Goal: Task Accomplishment & Management: Manage account settings

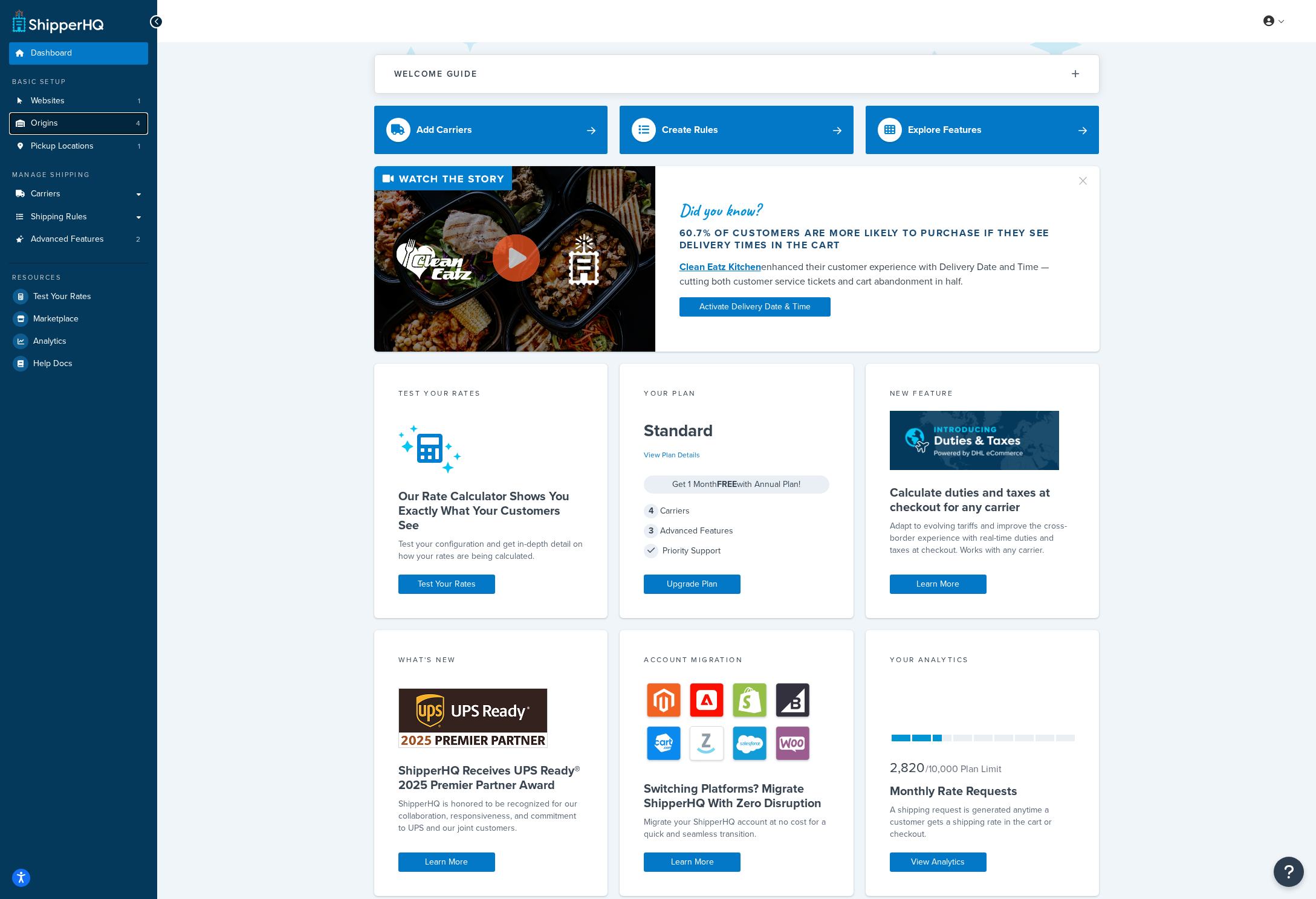
click at [111, 127] on link "Origins 4" at bounding box center [78, 124] width 139 height 23
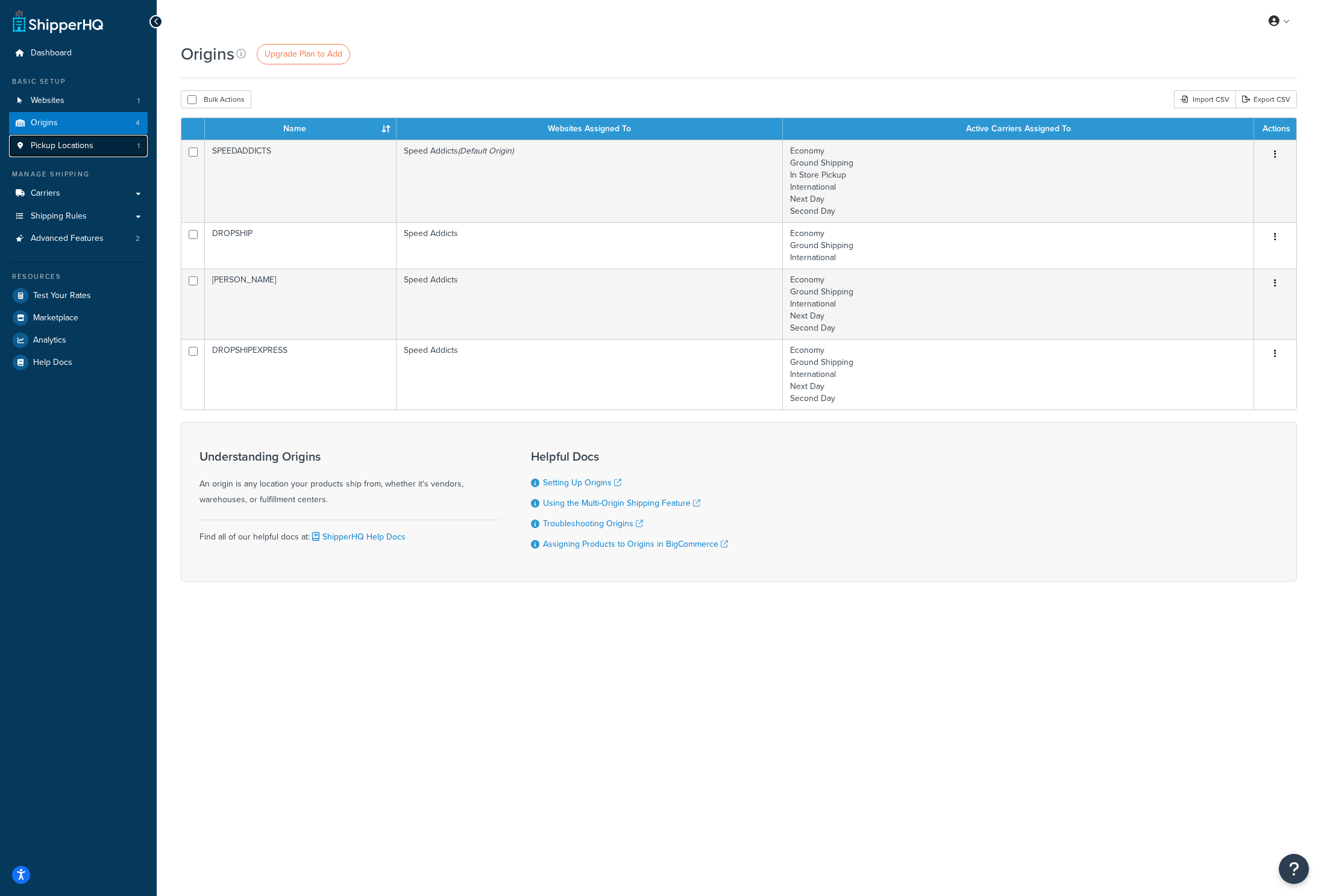
click at [108, 143] on link "Pickup Locations 1" at bounding box center [78, 146] width 139 height 22
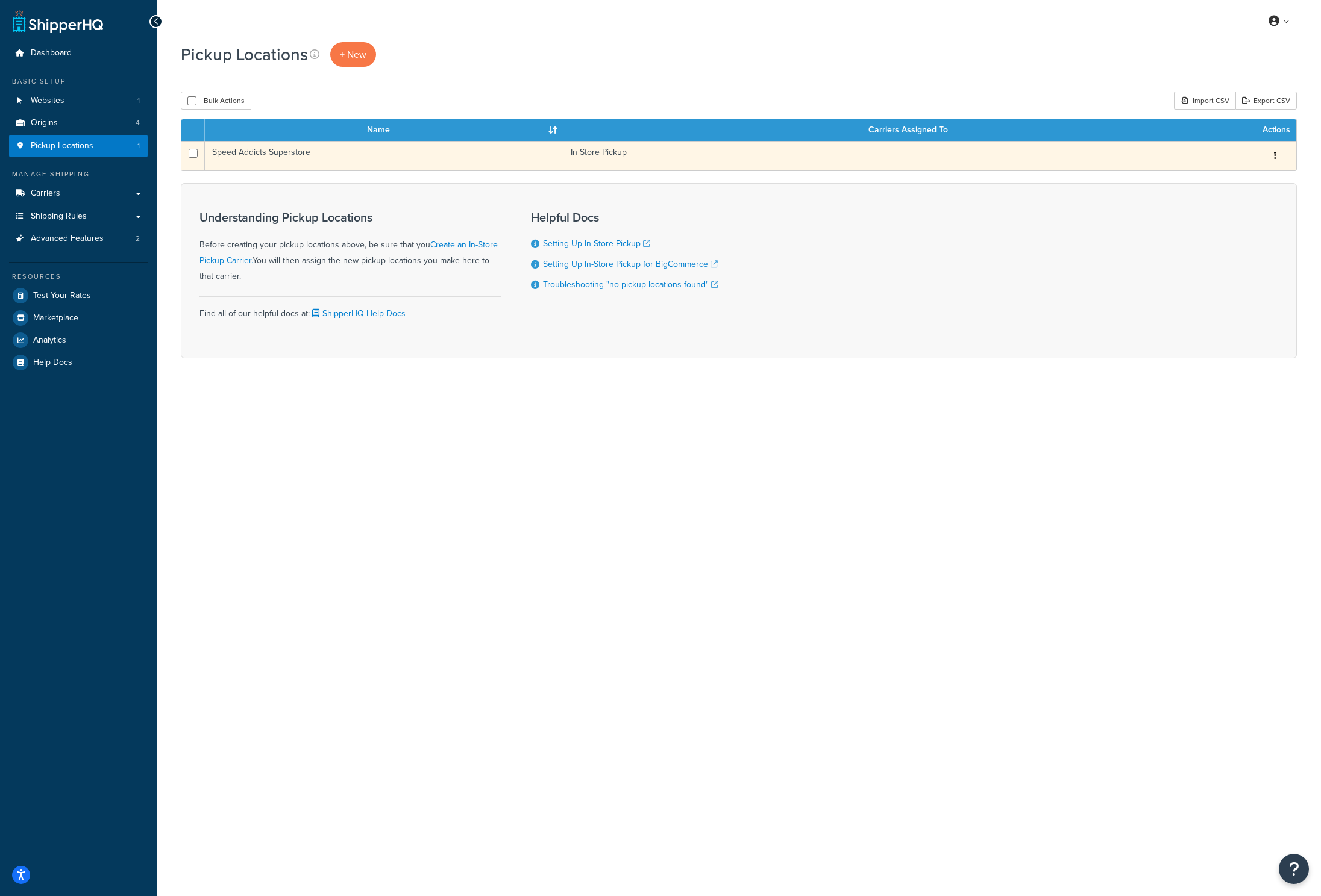
click at [414, 156] on td "Speed Addicts Superstore" at bounding box center [384, 155] width 359 height 29
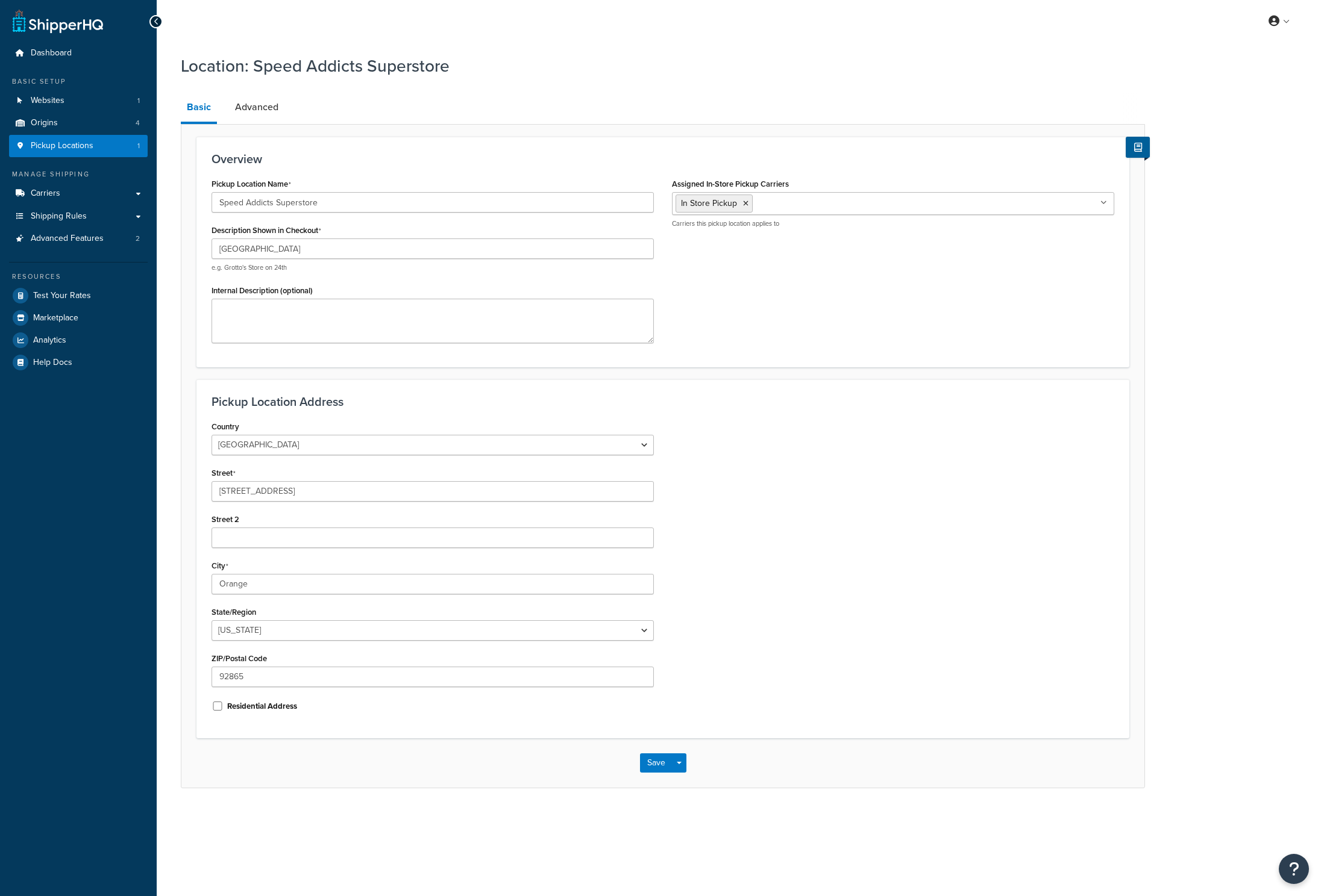
select select "5"
click at [262, 110] on link "Advanced" at bounding box center [256, 107] width 56 height 29
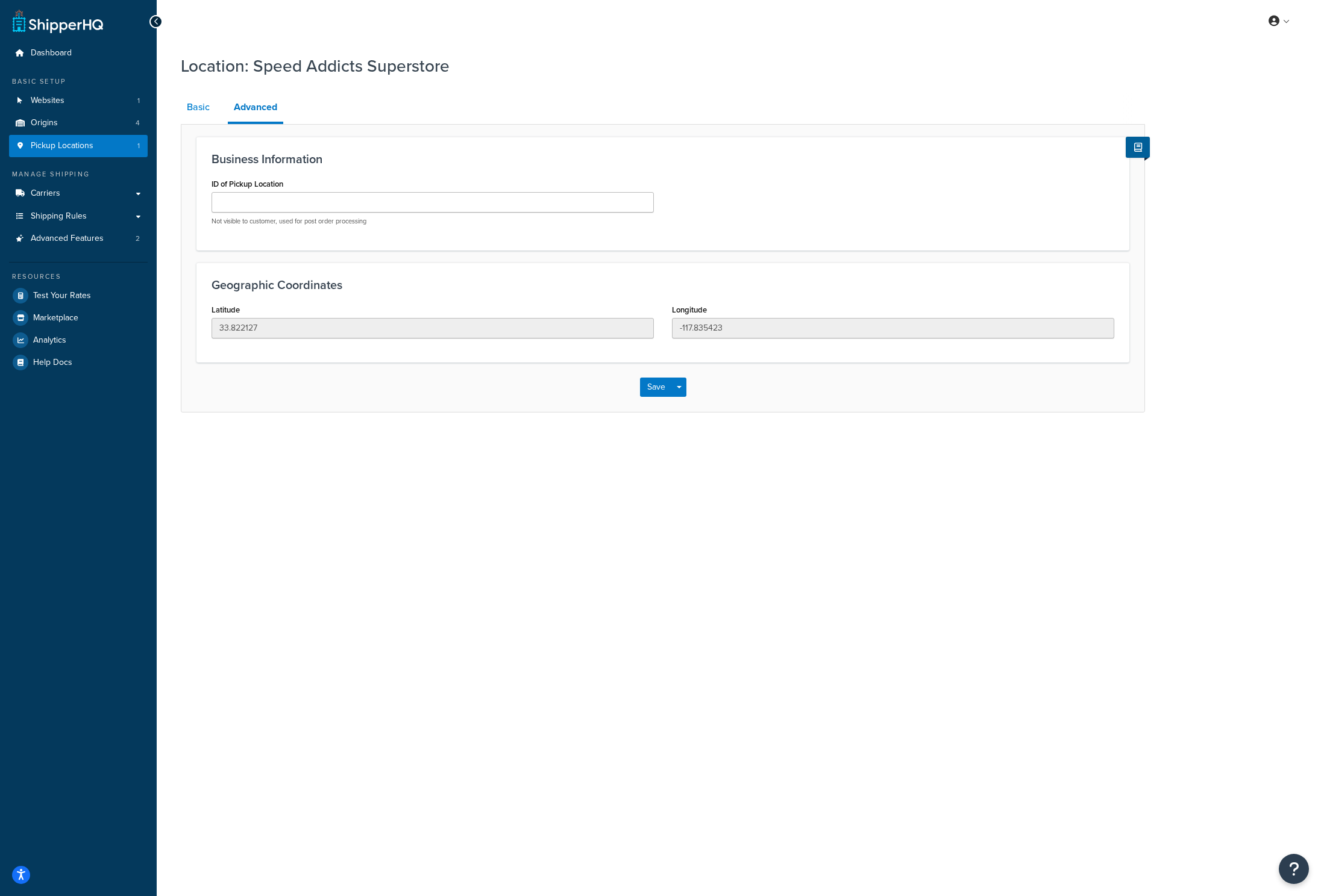
click at [210, 106] on link "Basic" at bounding box center [198, 107] width 35 height 29
select select "5"
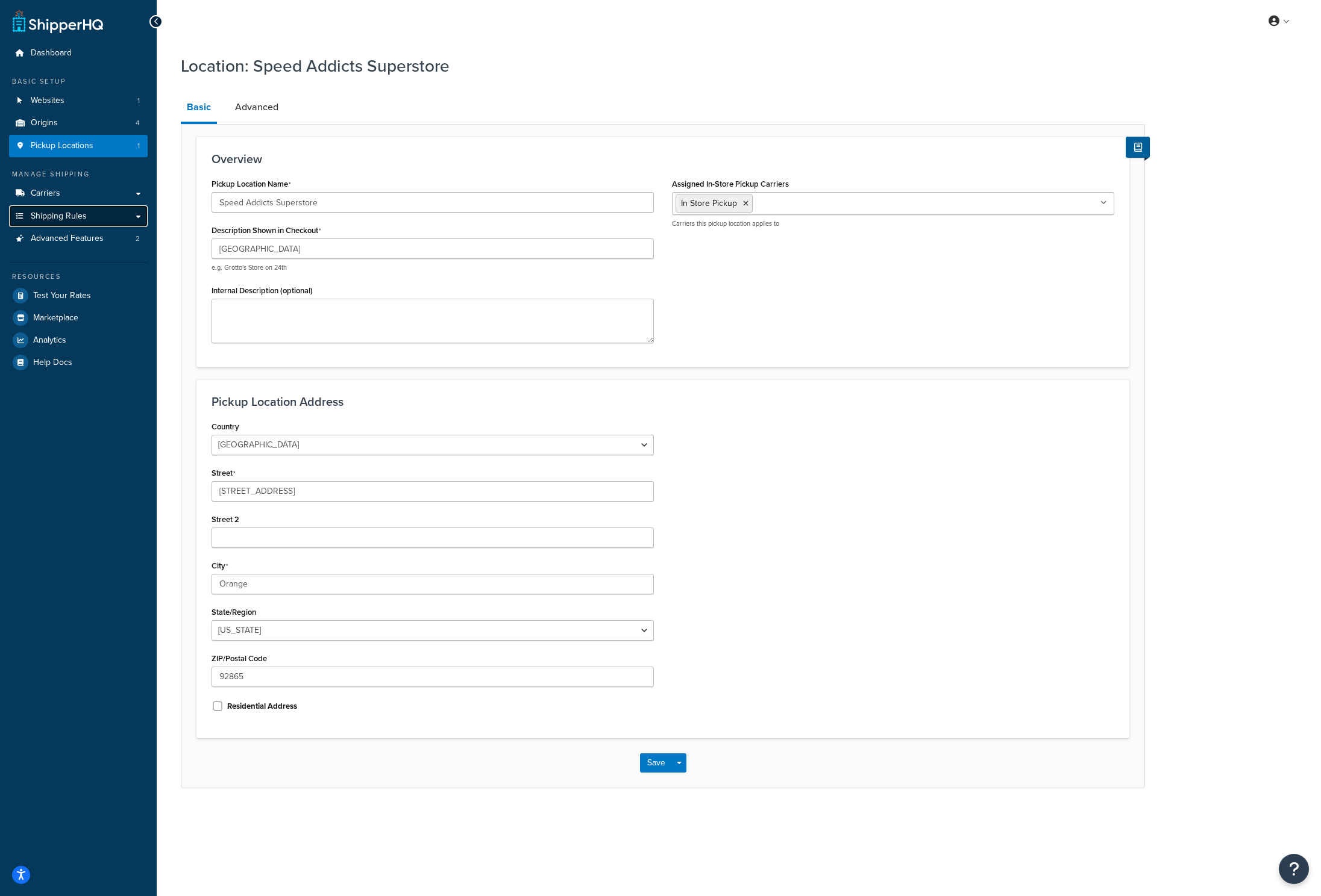
click at [132, 218] on link "Shipping Rules" at bounding box center [78, 216] width 139 height 22
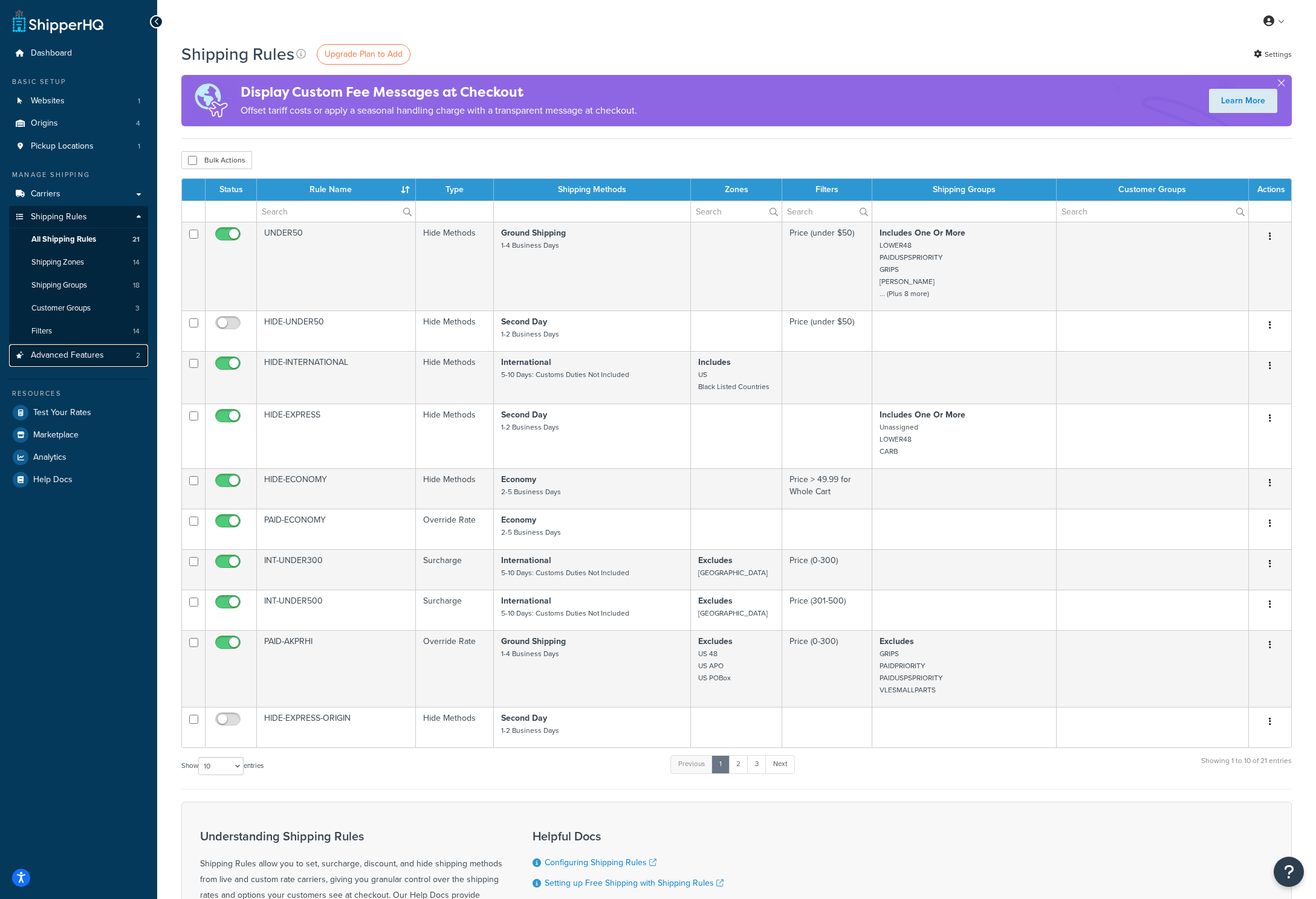
click at [102, 360] on span "Advanced Features" at bounding box center [68, 356] width 73 height 10
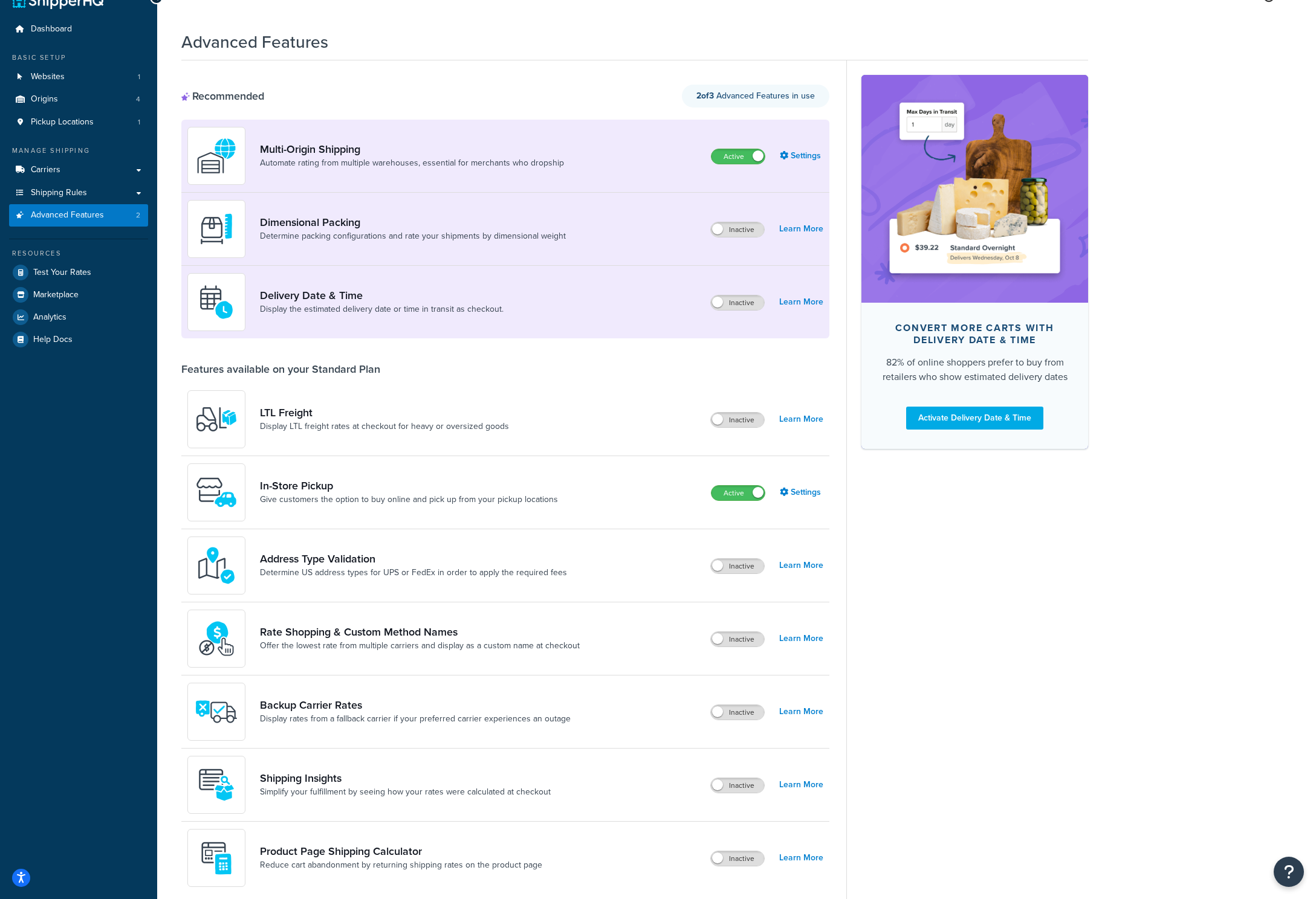
scroll to position [83, 0]
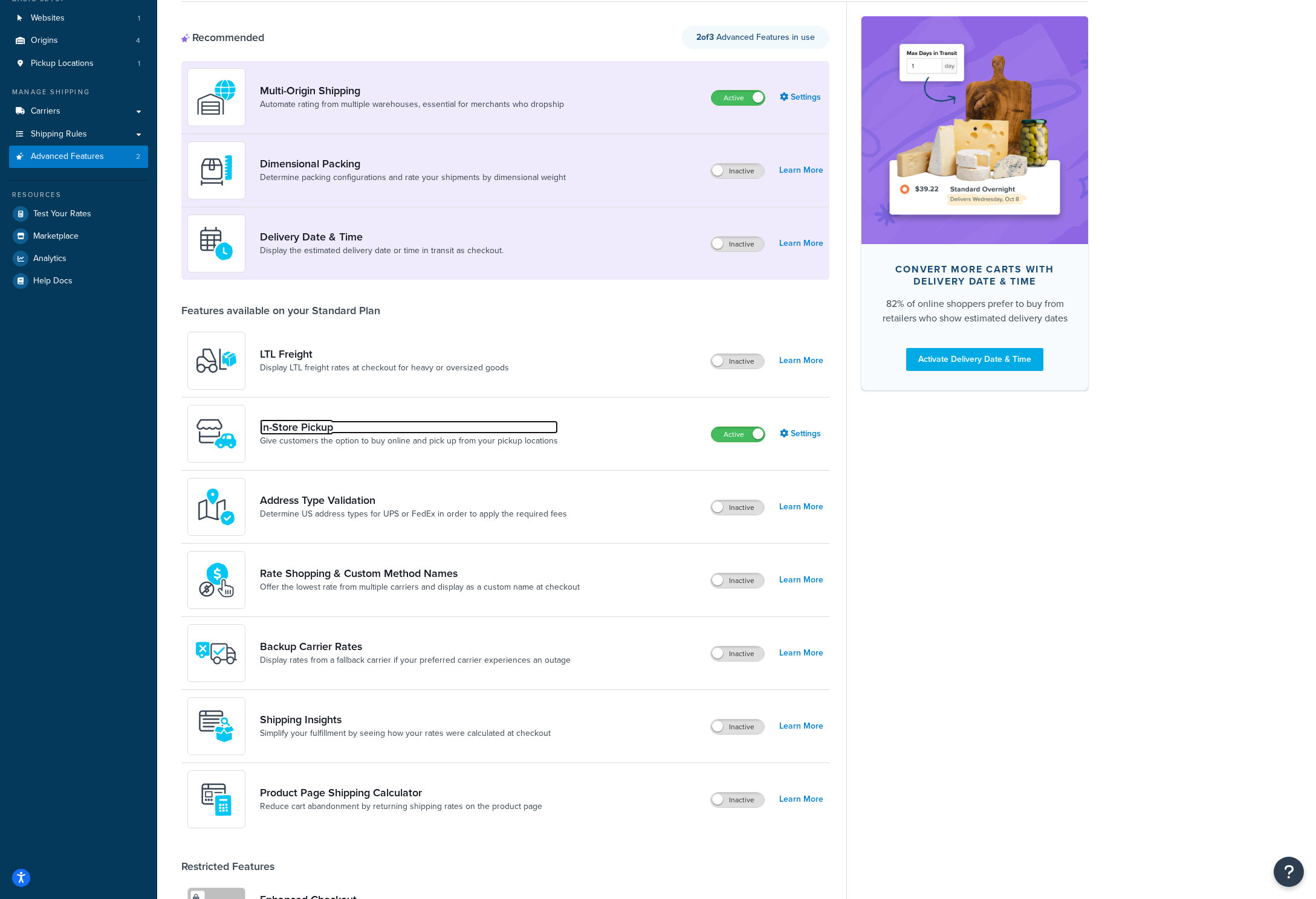
click at [320, 432] on link "In-Store Pickup" at bounding box center [408, 427] width 298 height 13
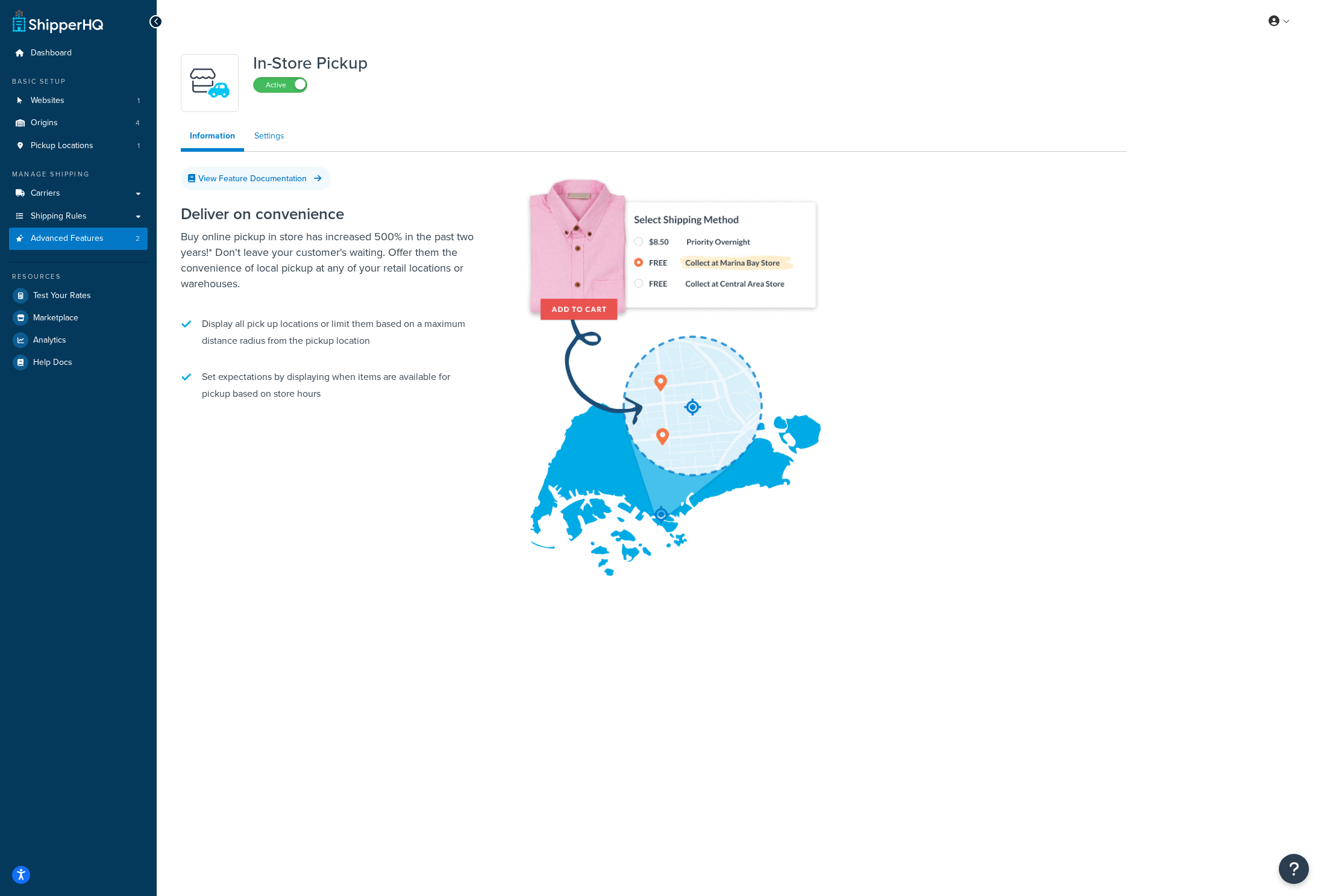
click at [257, 137] on link "Settings" at bounding box center [270, 136] width 48 height 24
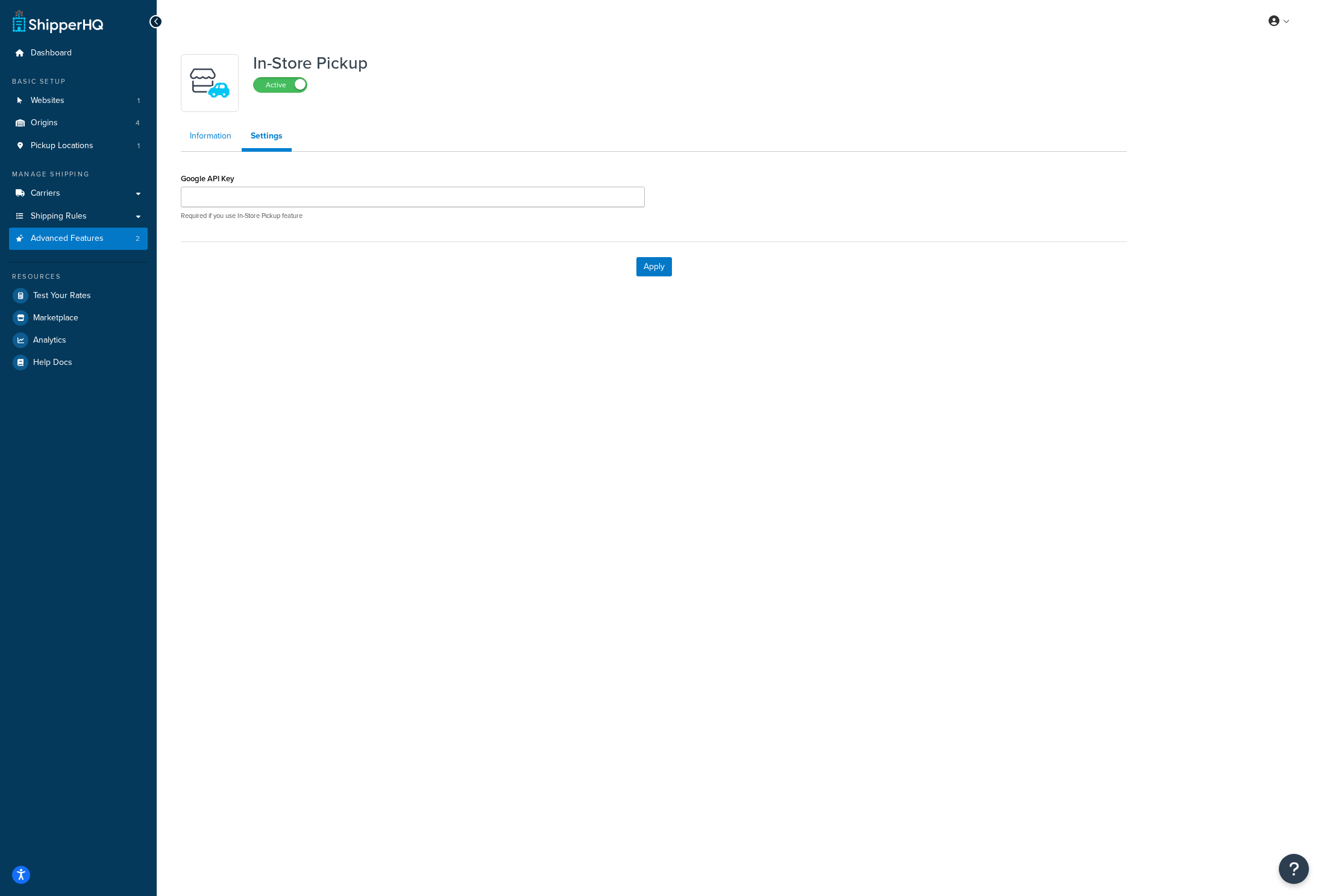
click at [204, 138] on link "Information" at bounding box center [211, 136] width 60 height 24
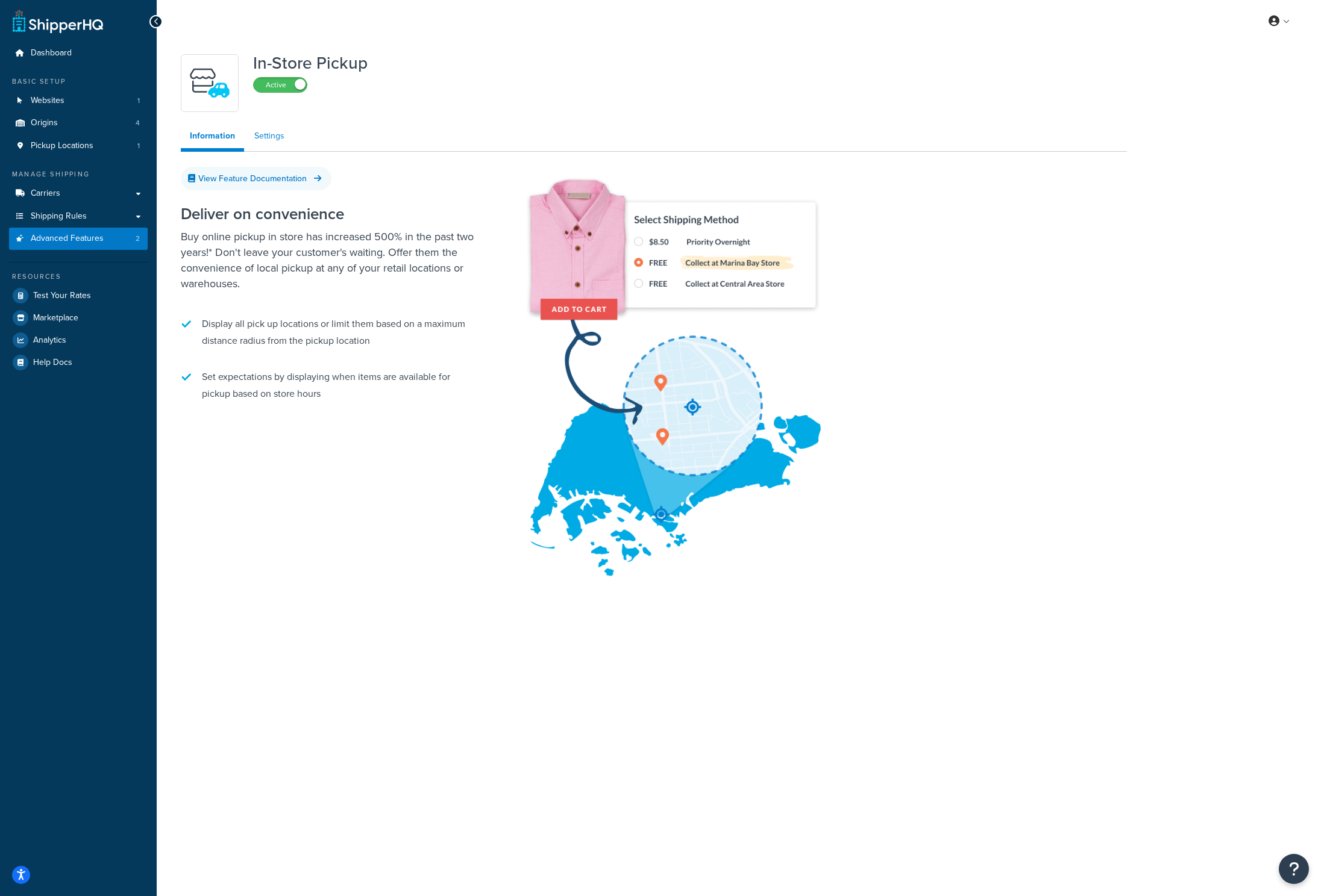
click at [264, 136] on link "Settings" at bounding box center [270, 136] width 48 height 24
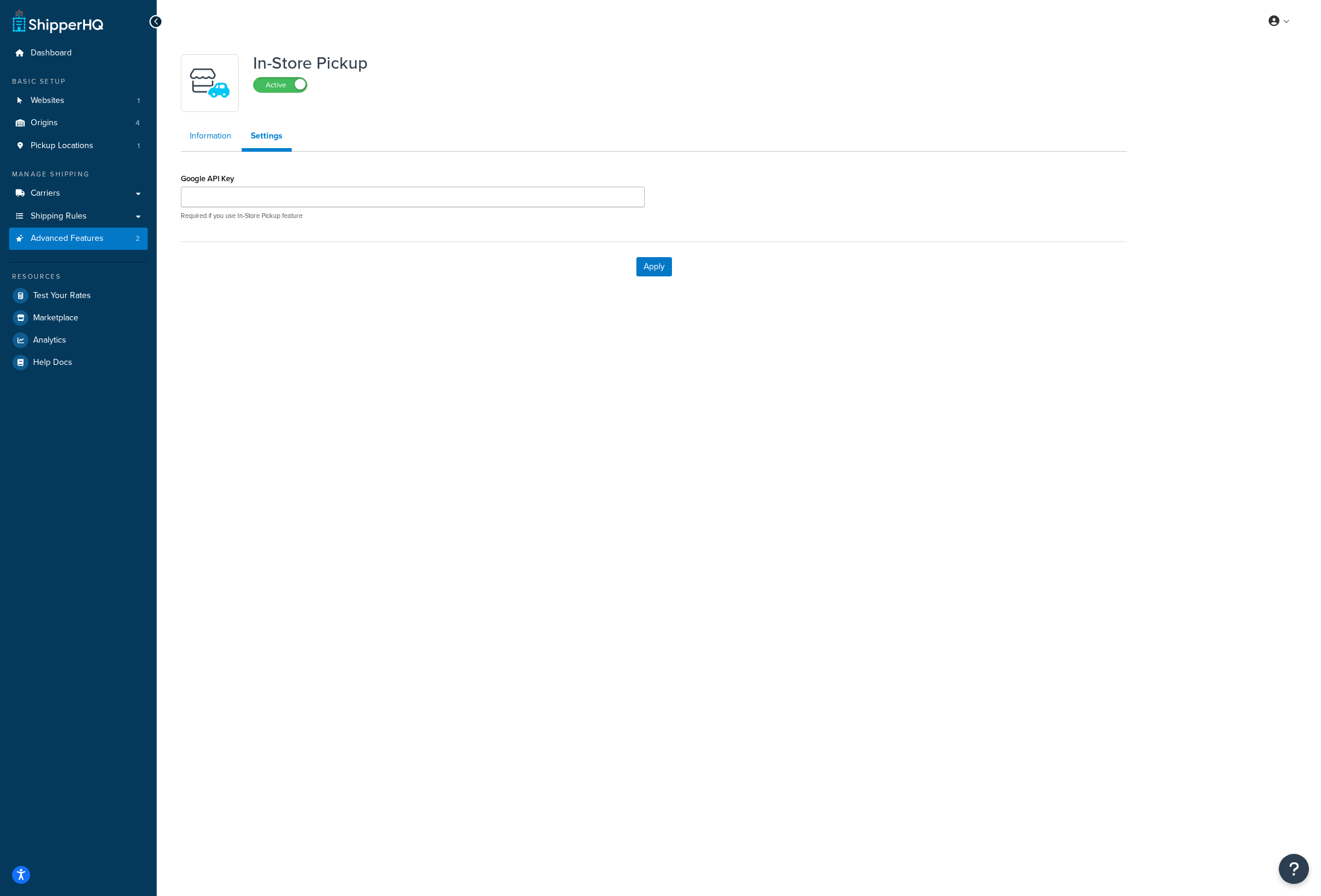
click at [226, 141] on link "Information" at bounding box center [211, 136] width 60 height 24
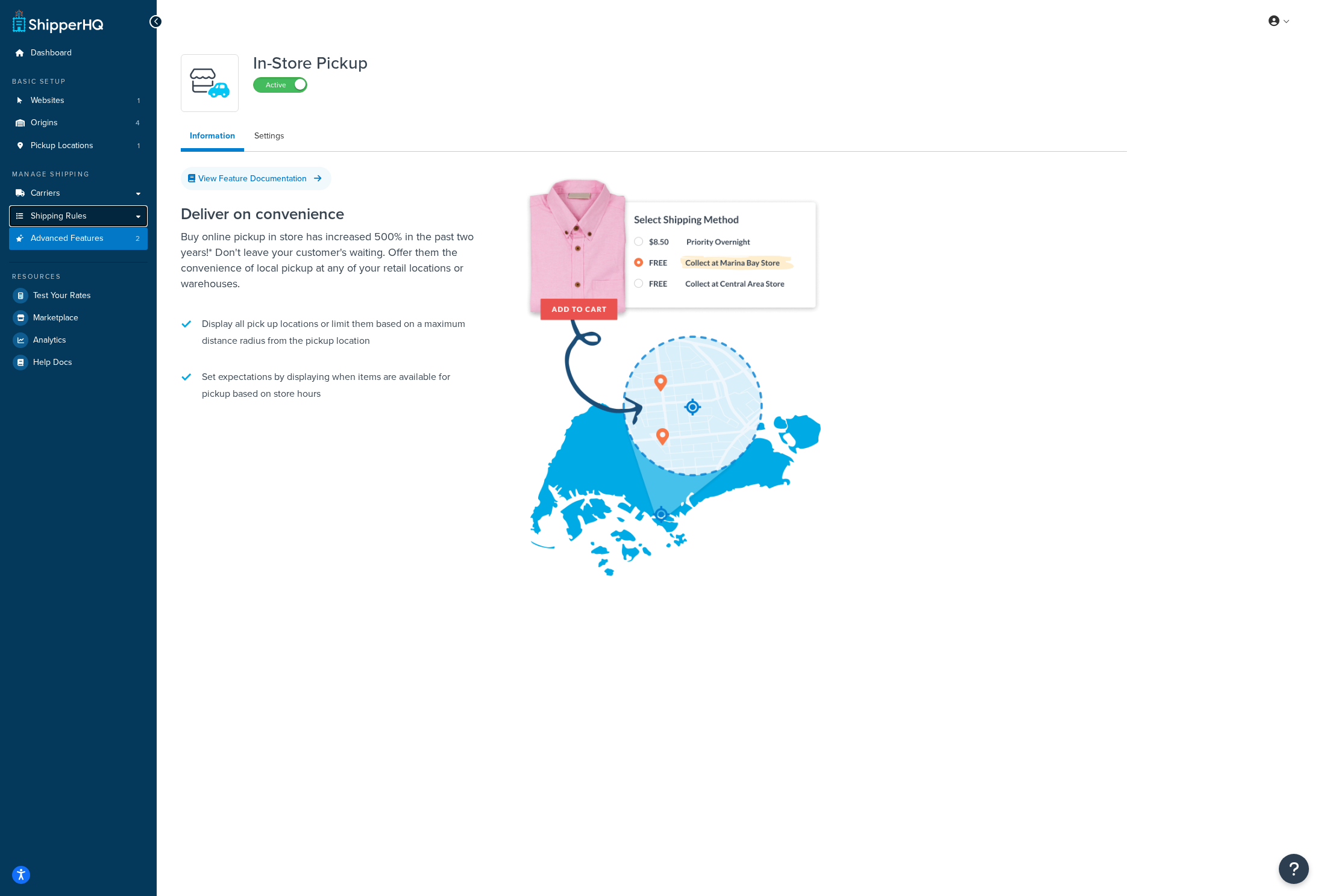
click at [131, 212] on link "Shipping Rules" at bounding box center [78, 216] width 139 height 22
click at [132, 215] on link "Shipping Rules" at bounding box center [78, 216] width 139 height 22
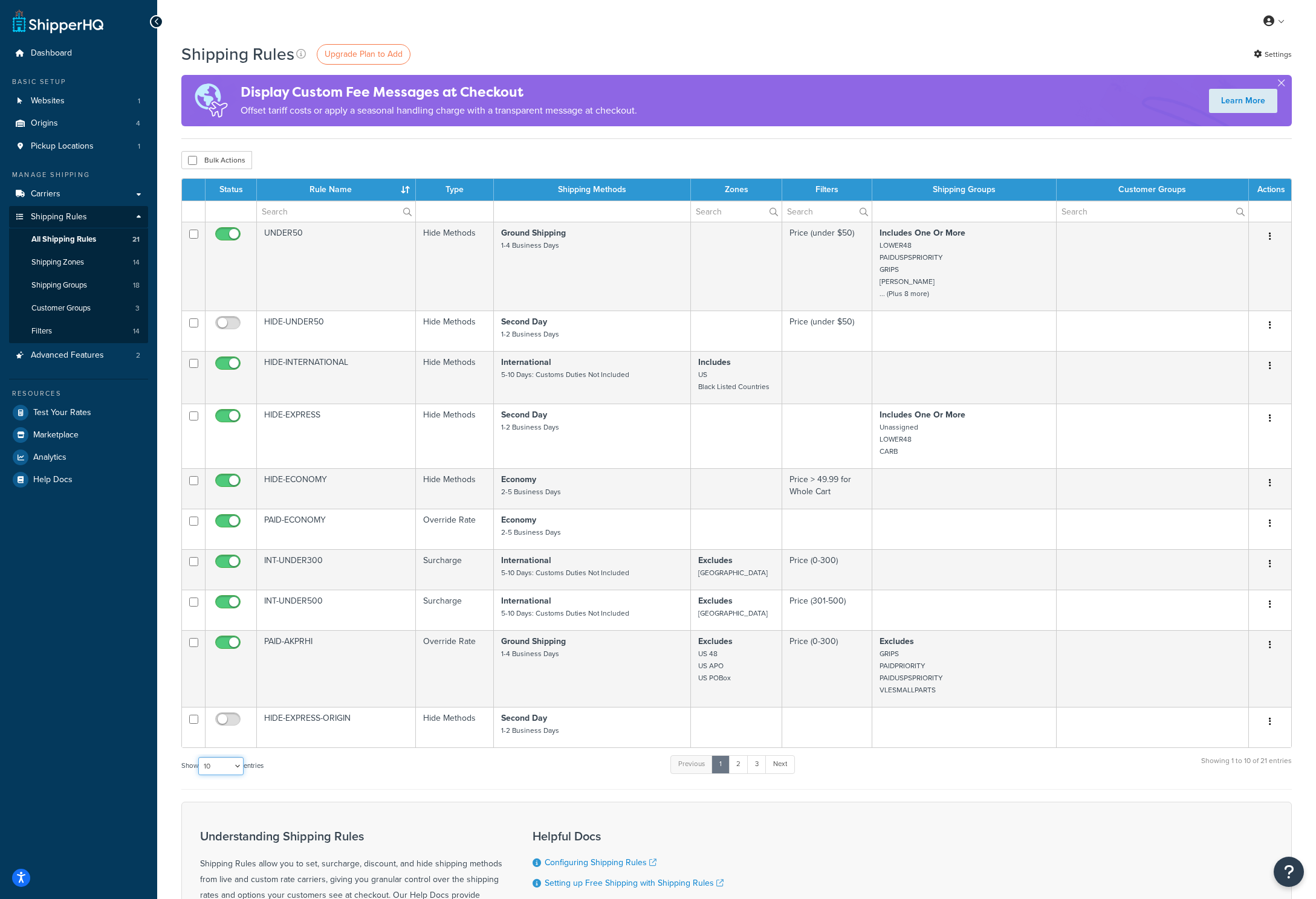
click at [226, 775] on select "10 15 25 50 100 1000" at bounding box center [221, 766] width 45 height 18
select select "1000"
click at [200, 760] on select "10 15 25 50 100 1000" at bounding box center [221, 766] width 45 height 18
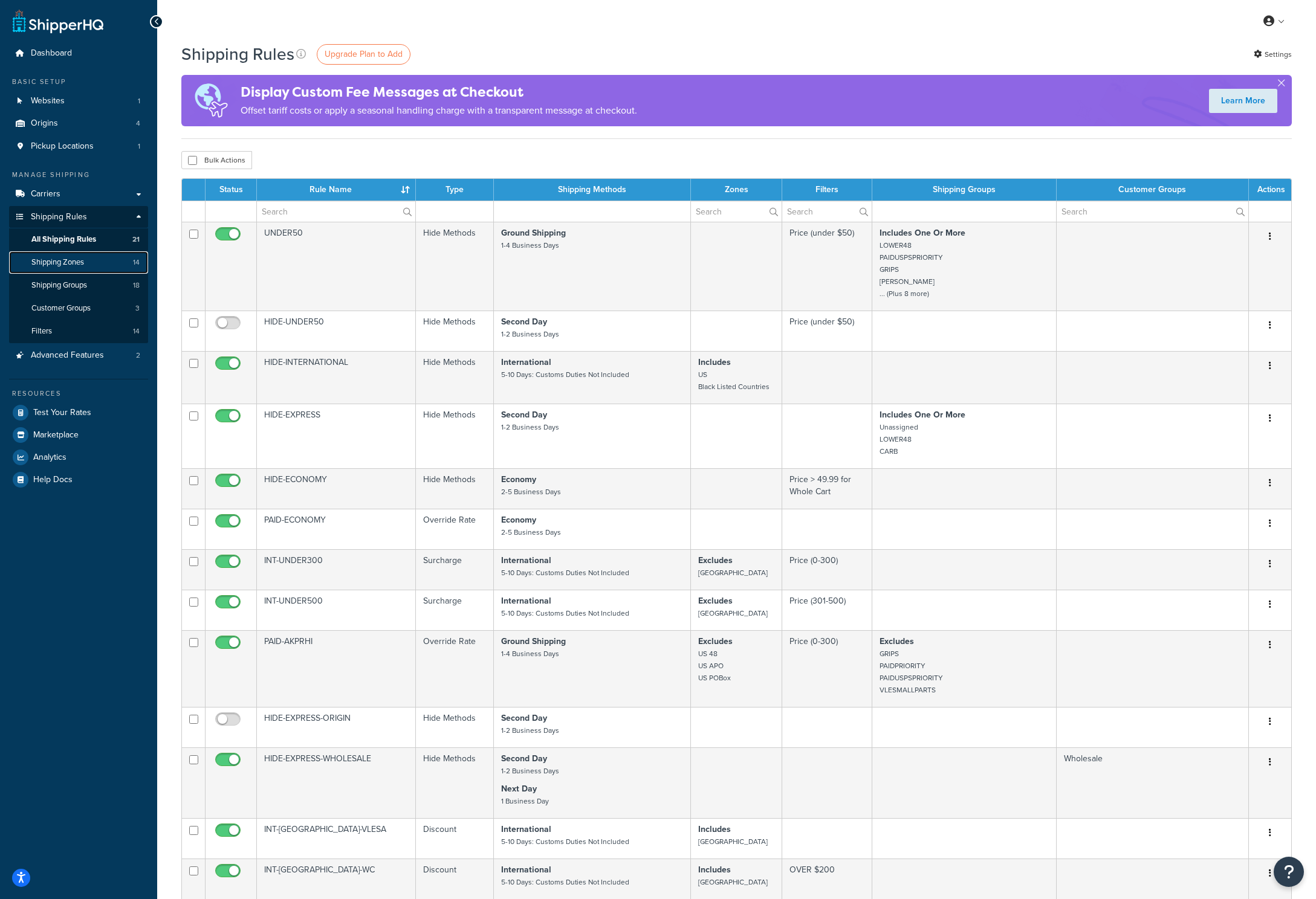
click at [63, 261] on span "Shipping Zones" at bounding box center [58, 262] width 53 height 10
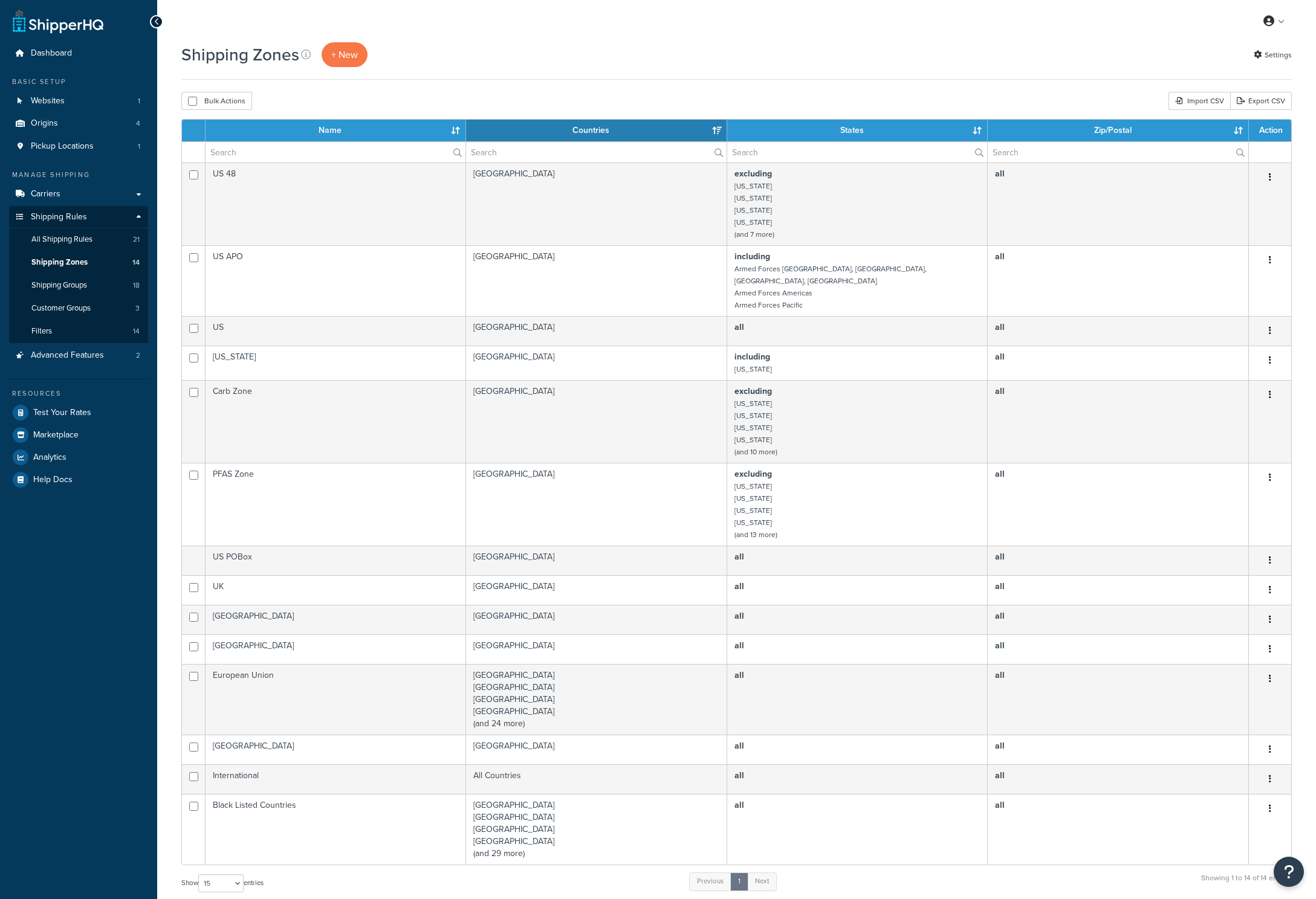
select select "15"
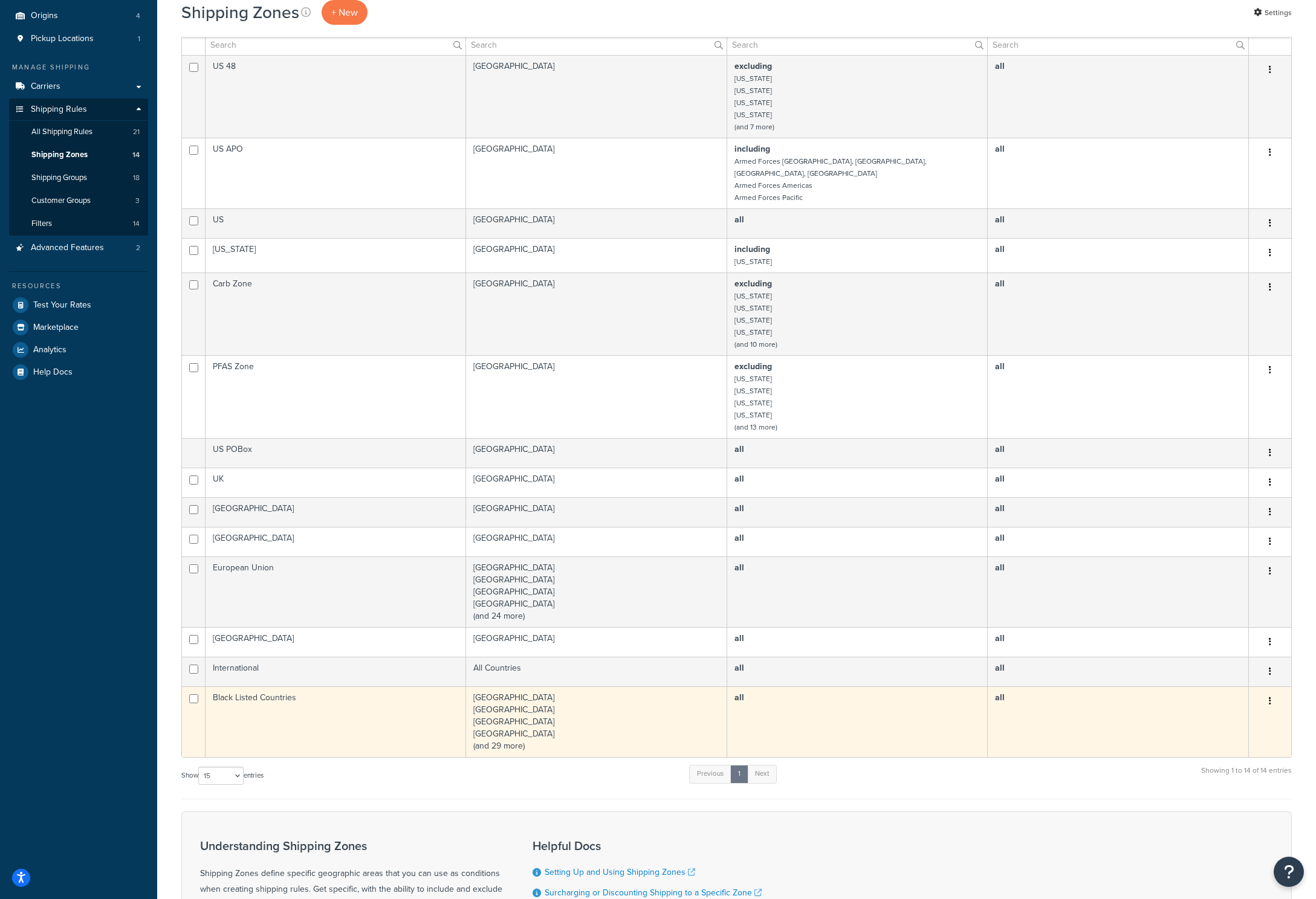
scroll to position [43, 0]
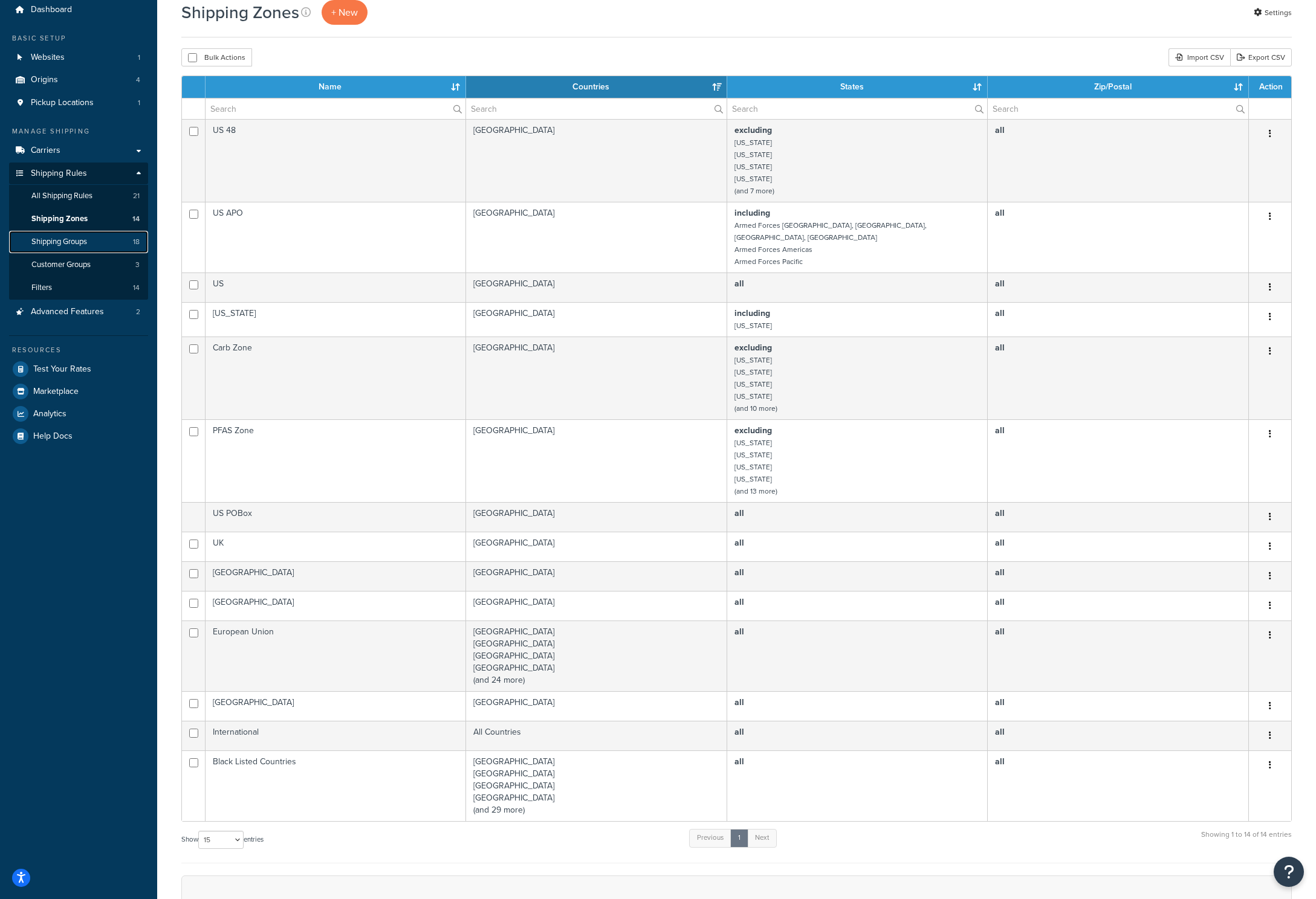
click at [111, 240] on link "Shipping Groups 18" at bounding box center [78, 242] width 139 height 23
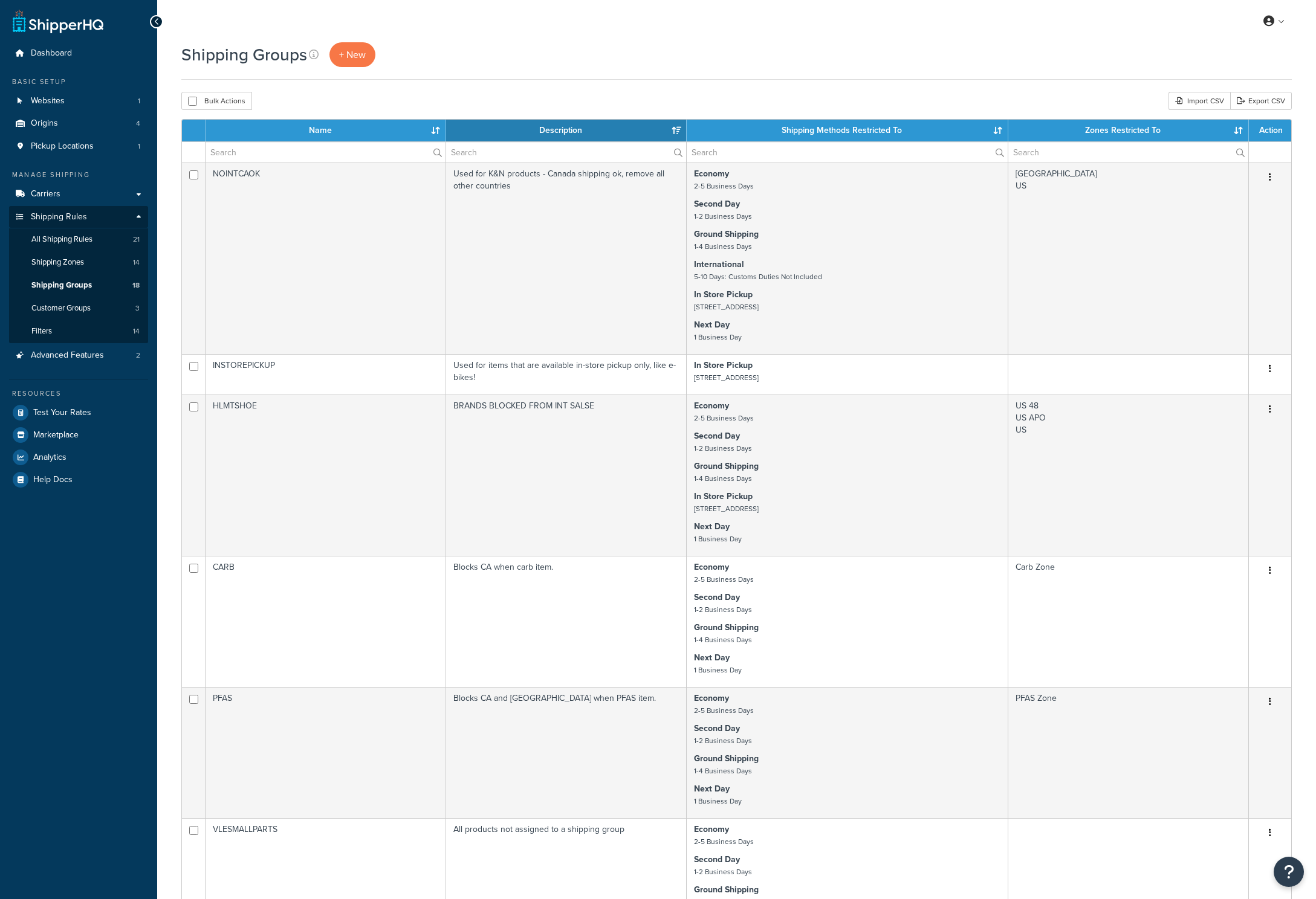
select select "15"
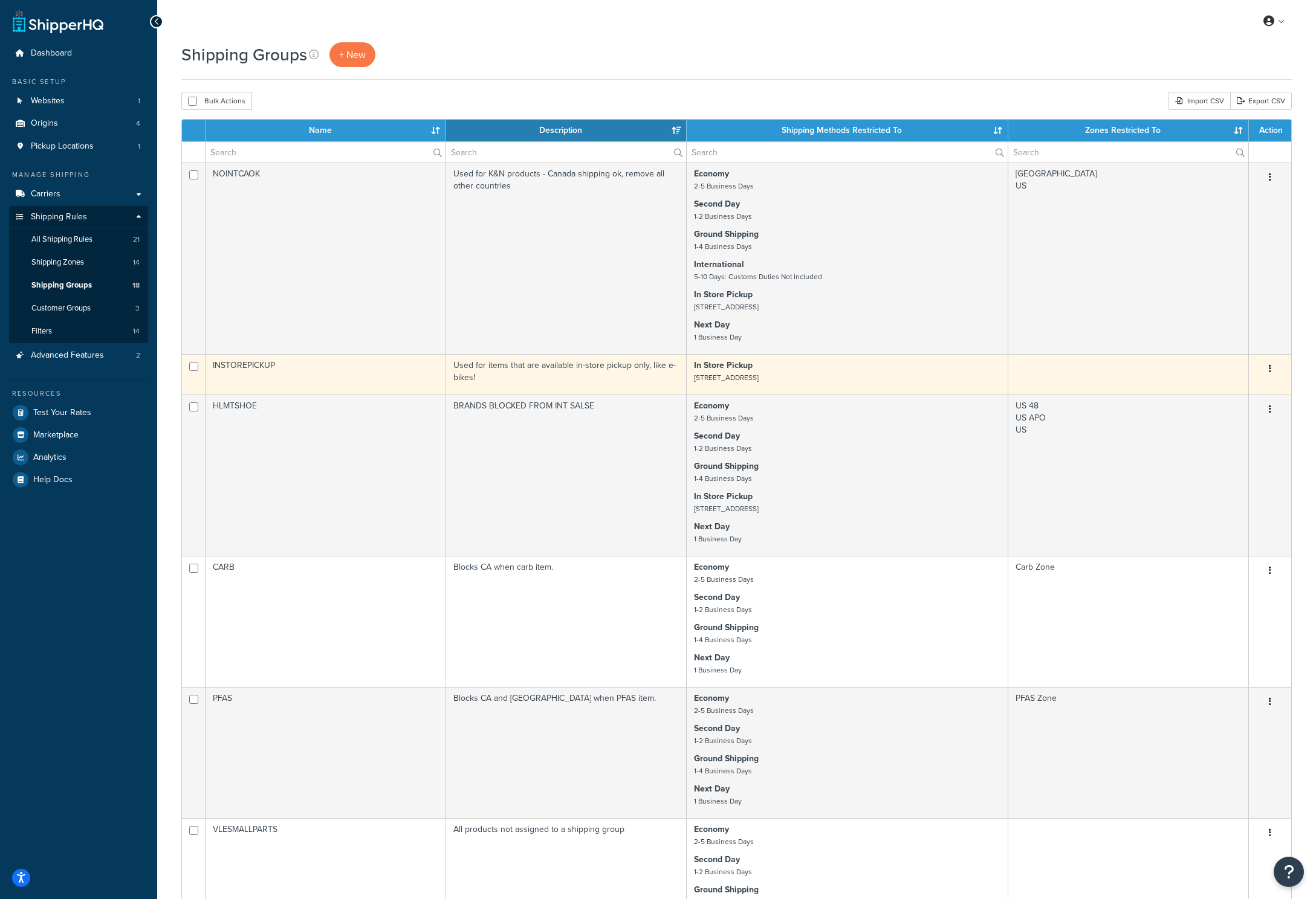
click at [389, 381] on td "INSTOREPICKUP" at bounding box center [326, 374] width 240 height 41
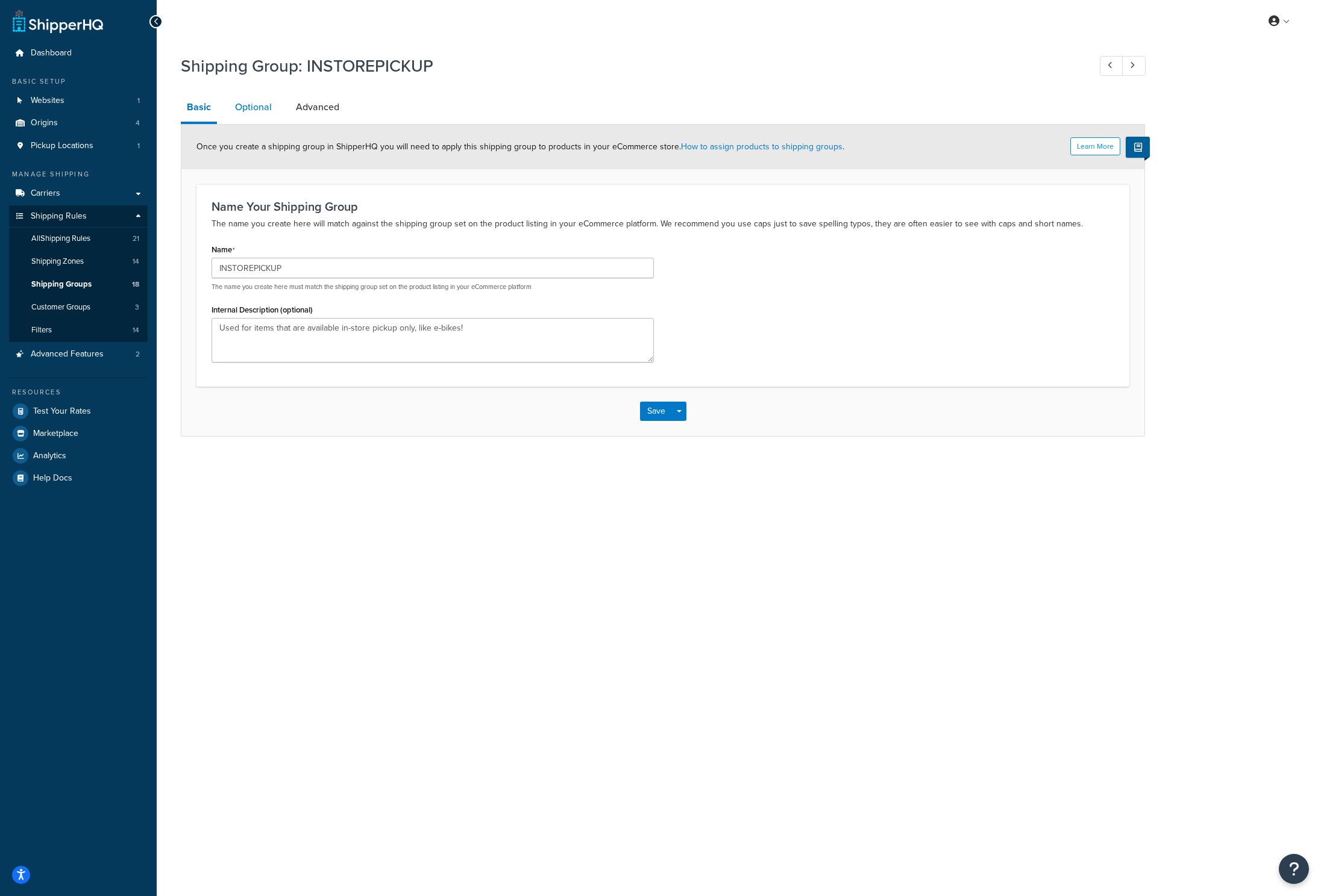
click at [266, 116] on link "Optional" at bounding box center [253, 107] width 49 height 29
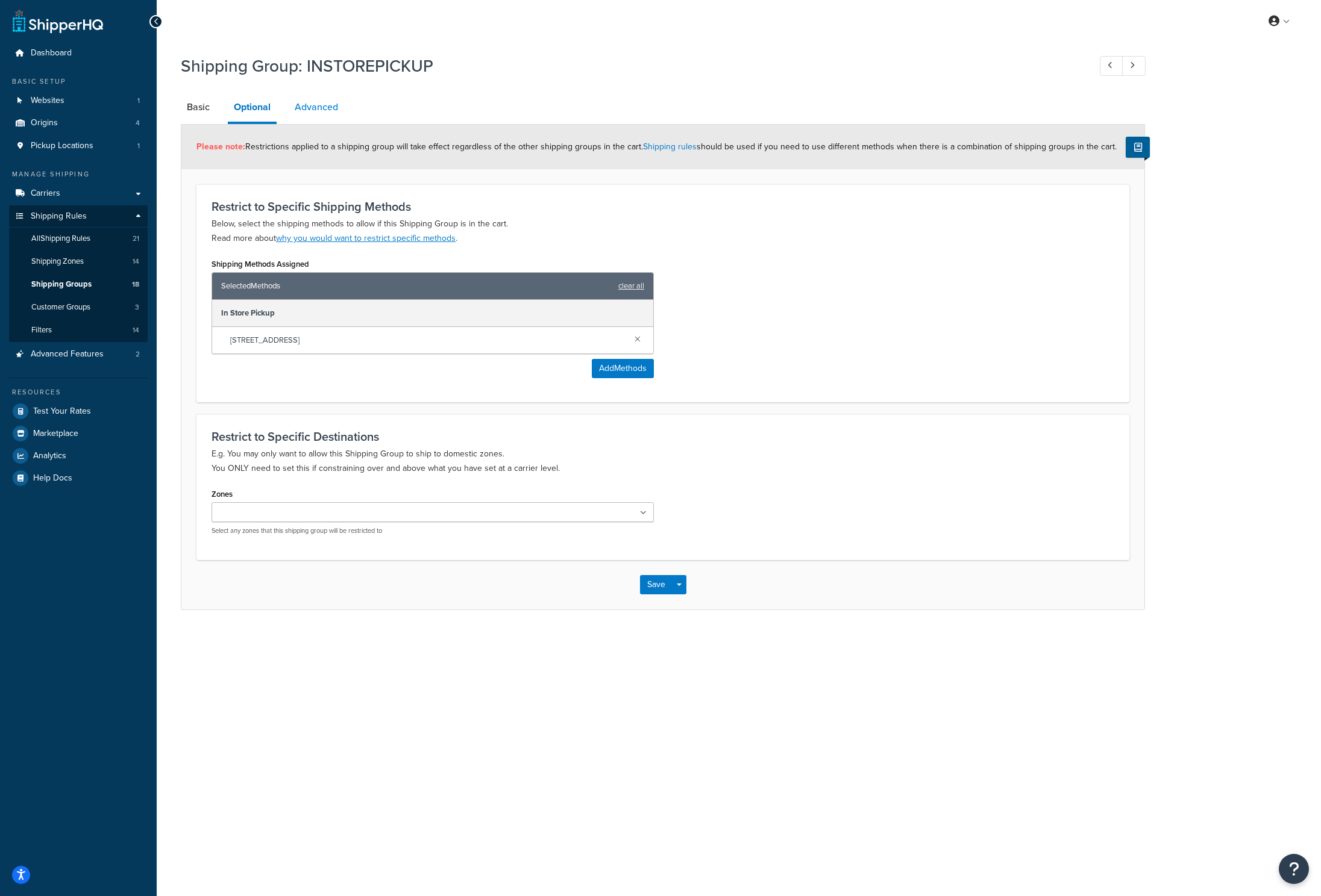
click at [331, 104] on link "Advanced" at bounding box center [316, 107] width 56 height 29
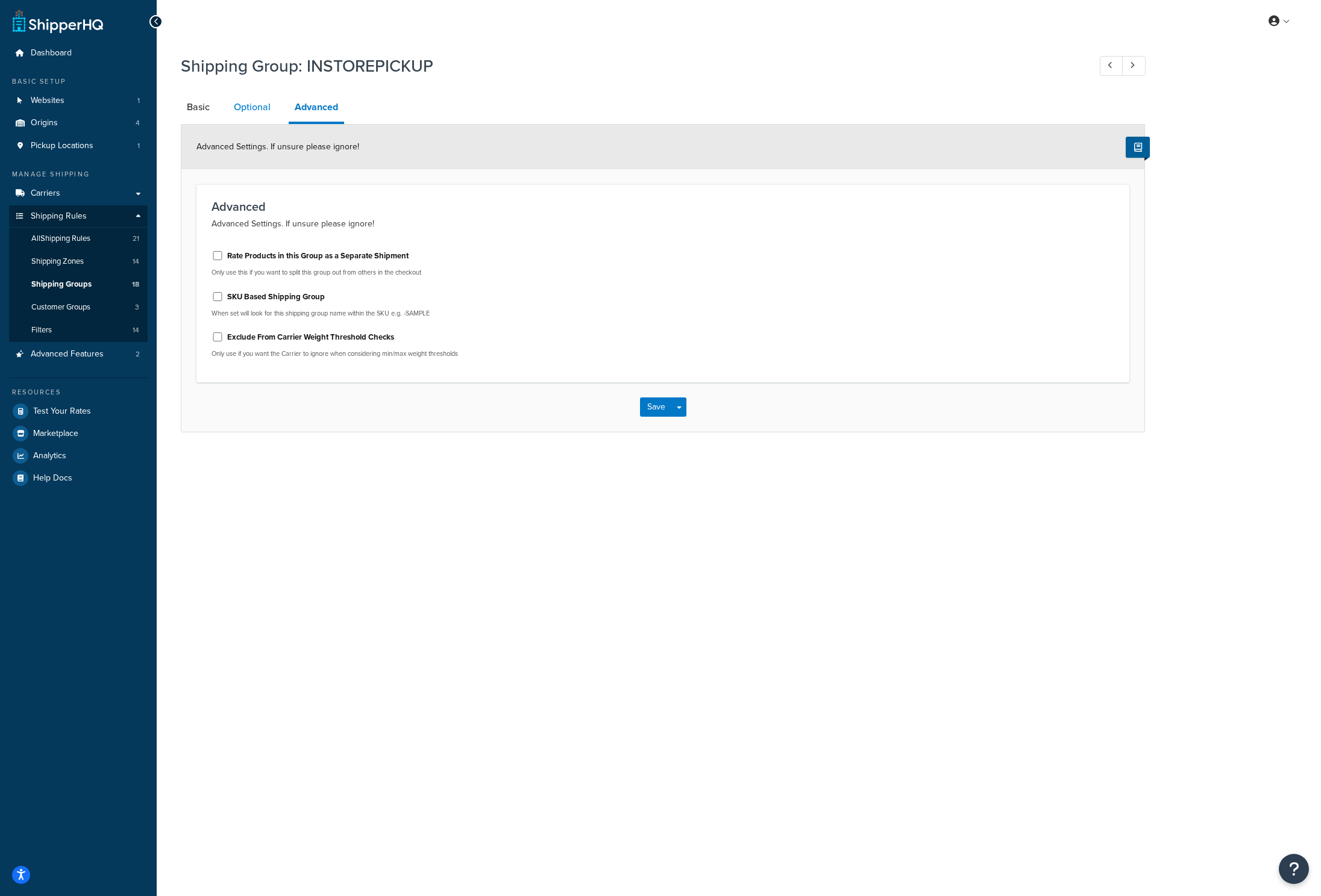
click at [265, 109] on link "Optional" at bounding box center [252, 107] width 49 height 29
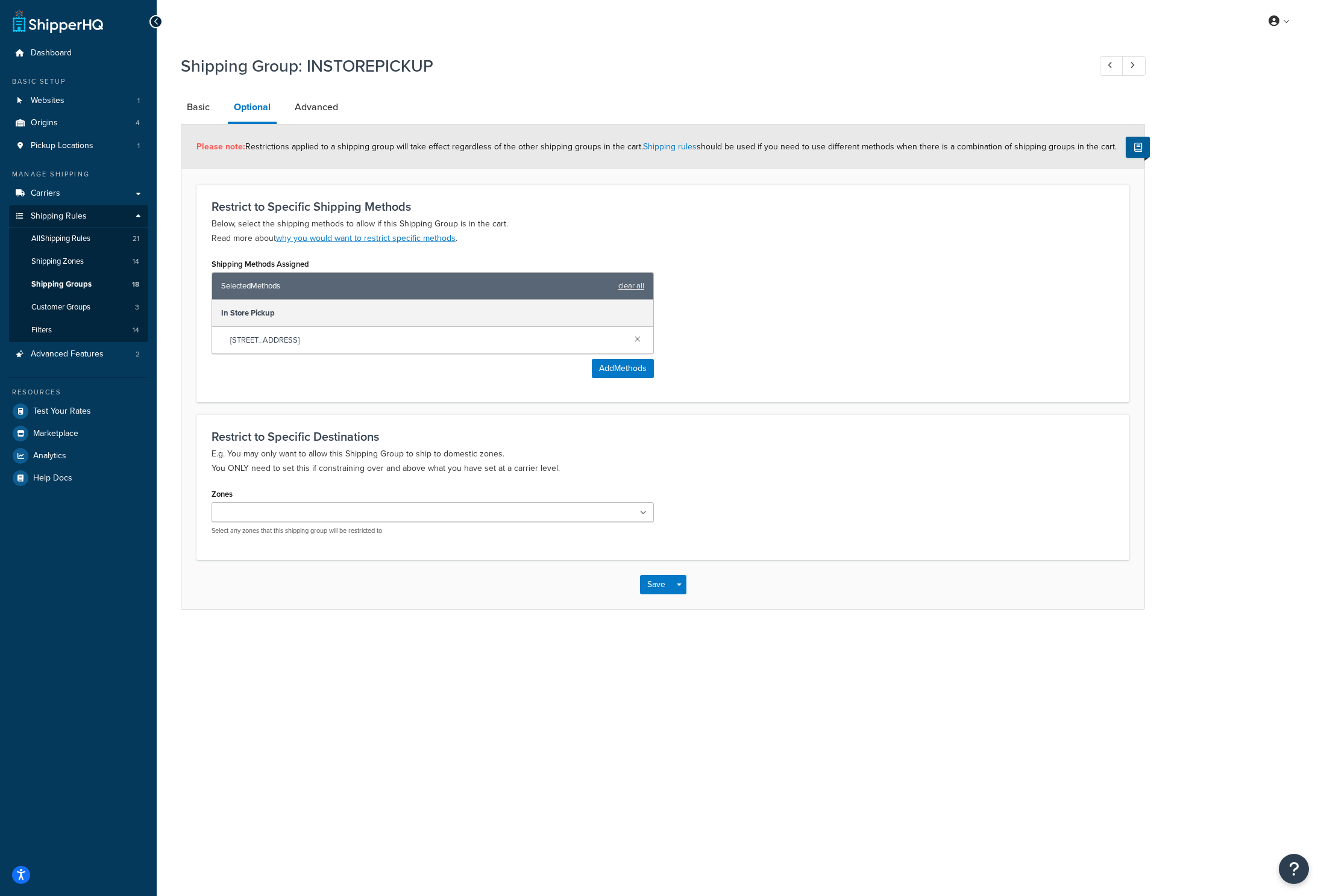
click at [266, 337] on span "2075 N Tustin St" at bounding box center [428, 340] width 395 height 17
click at [266, 338] on span "2075 N Tustin St" at bounding box center [428, 340] width 395 height 17
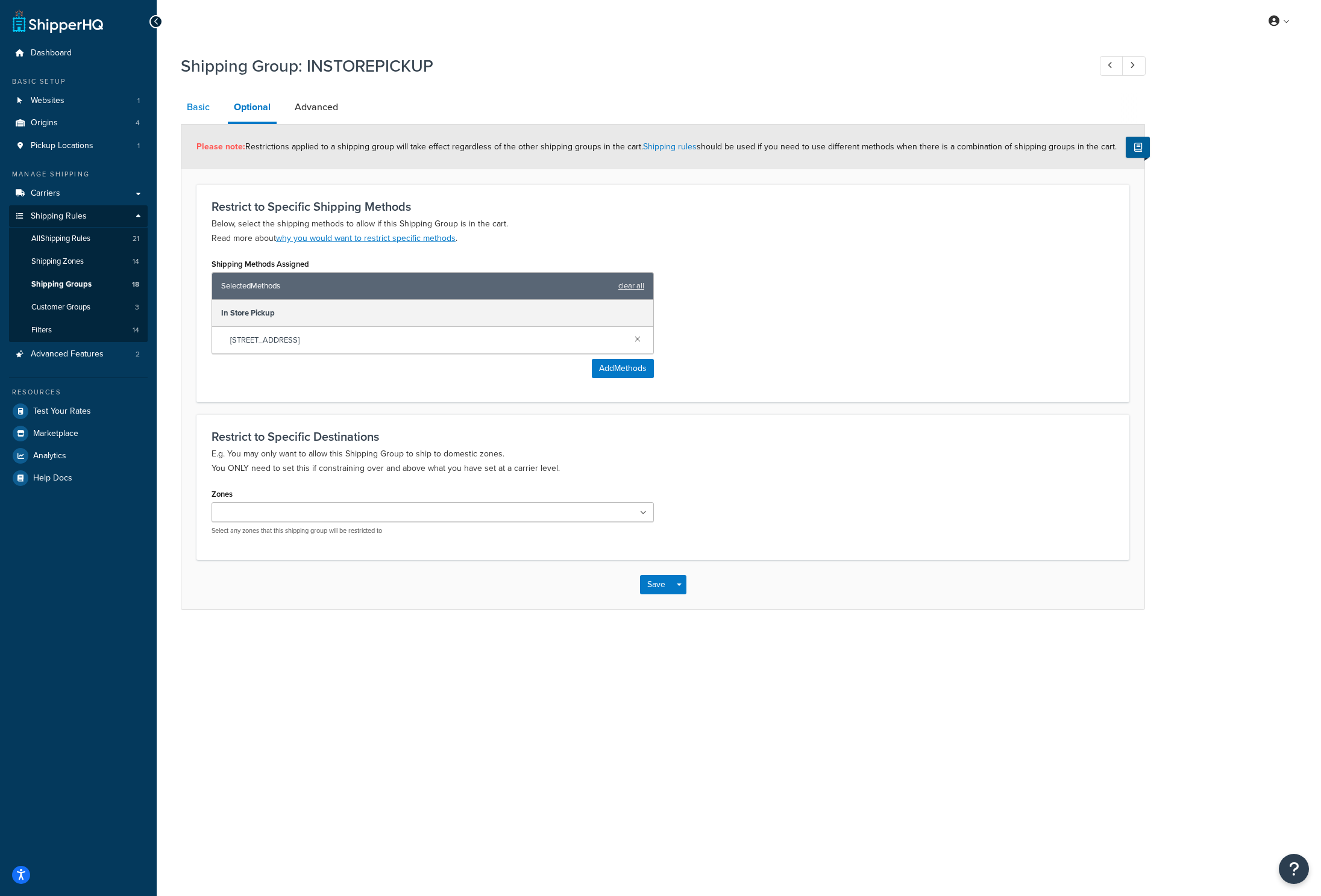
click at [204, 108] on link "Basic" at bounding box center [198, 107] width 35 height 29
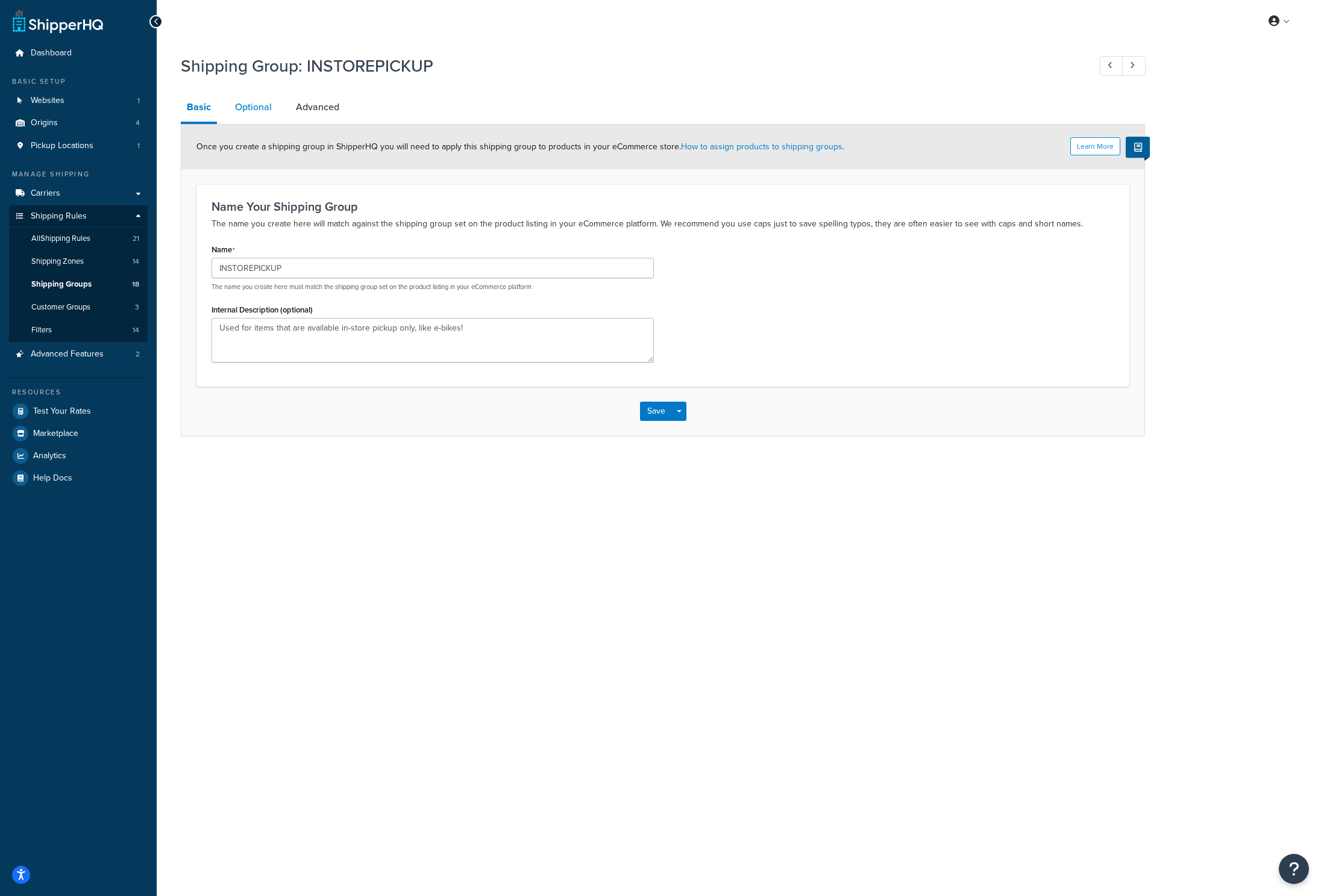
click at [257, 112] on link "Optional" at bounding box center [253, 107] width 49 height 29
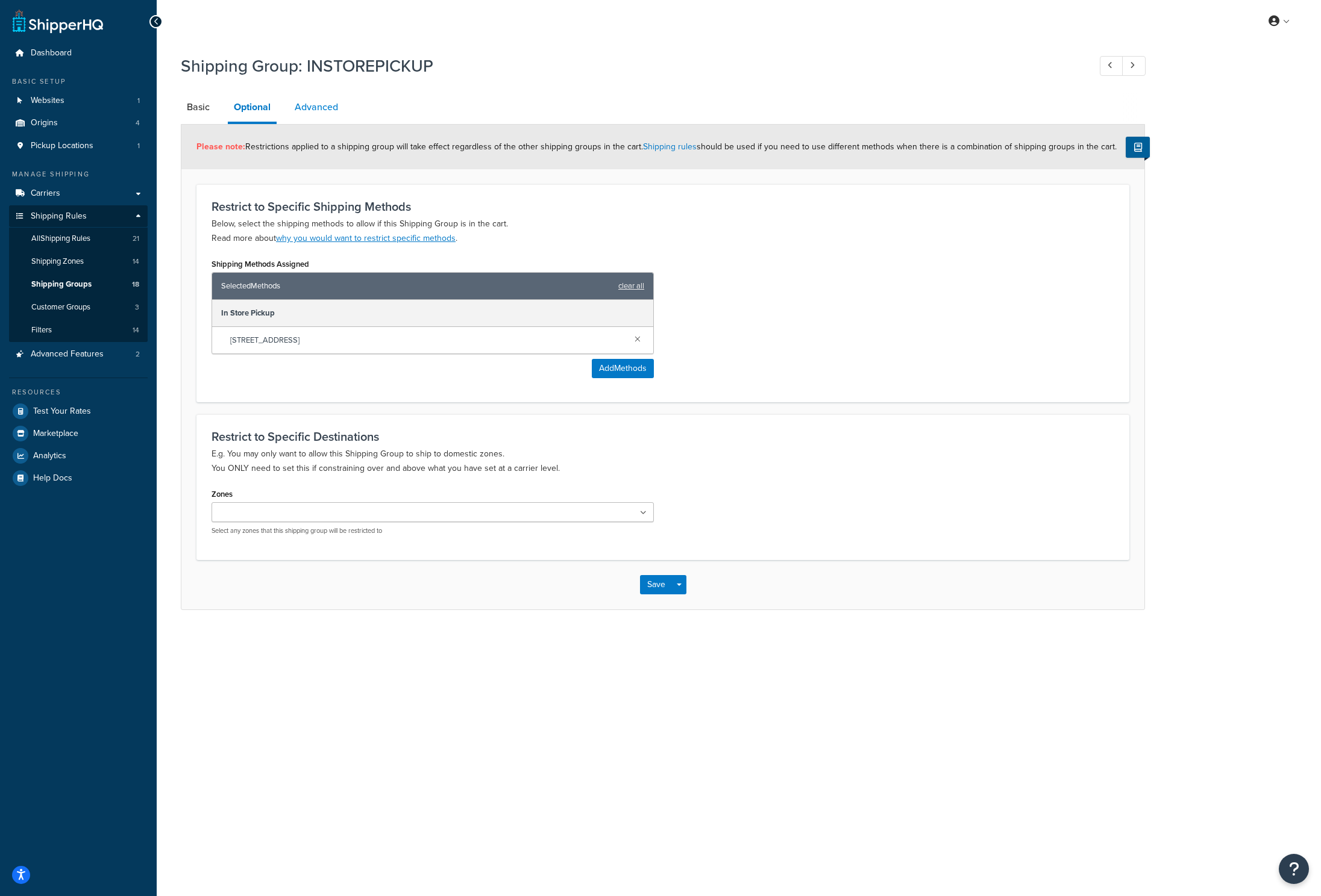
click at [296, 113] on link "Advanced" at bounding box center [316, 107] width 56 height 29
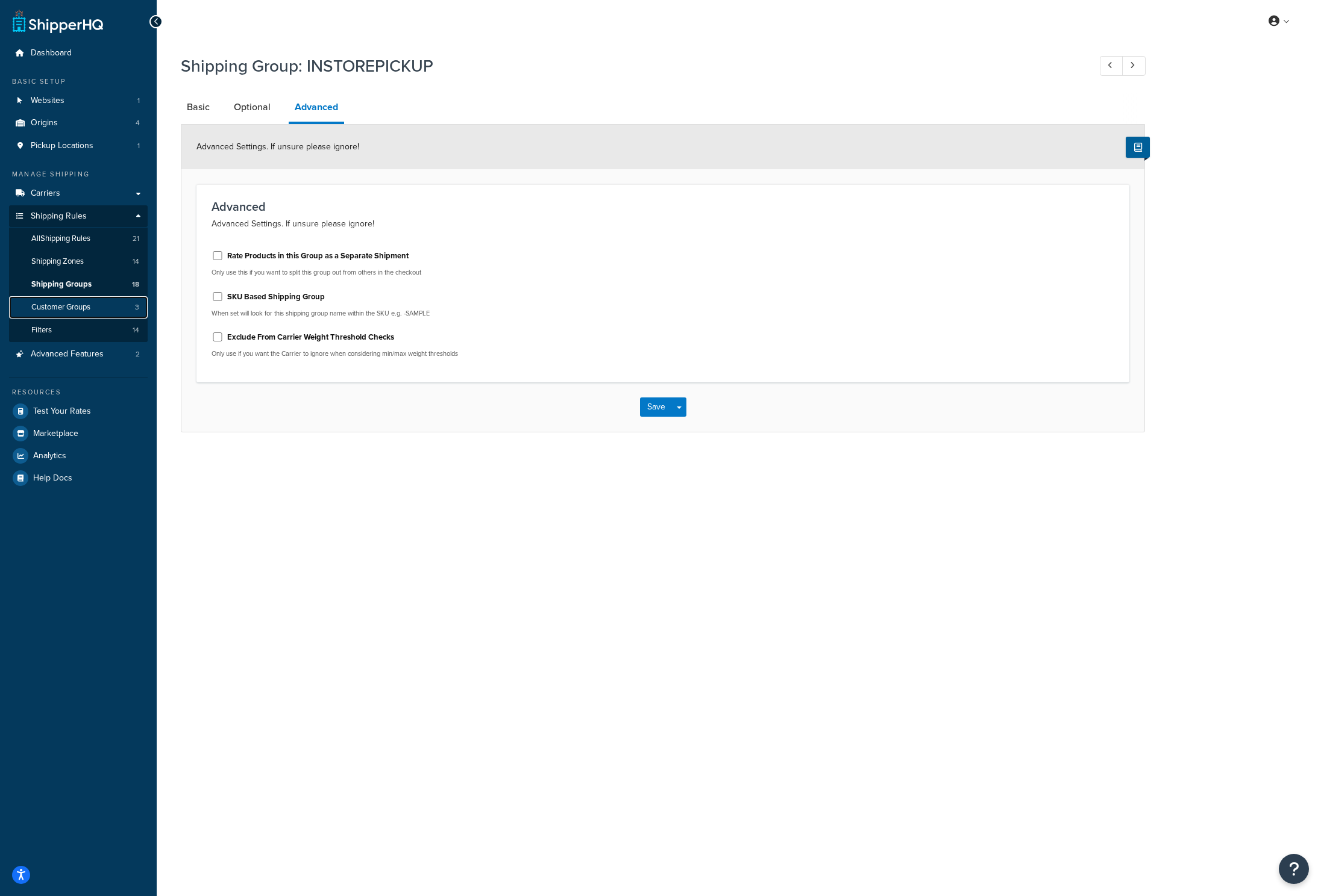
click at [113, 307] on link "Customer Groups 3" at bounding box center [78, 307] width 139 height 22
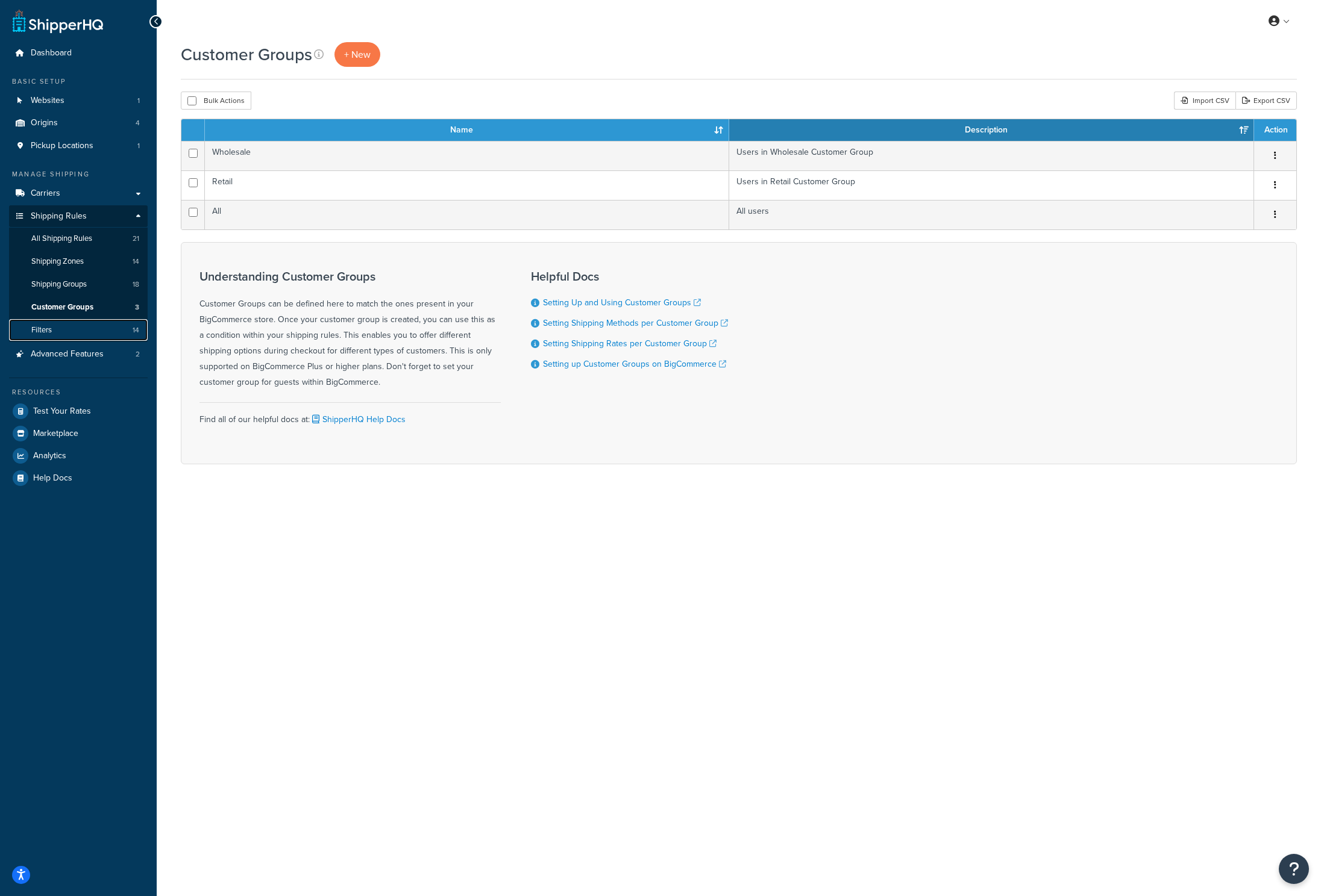
click at [84, 330] on link "Filters 14" at bounding box center [78, 330] width 139 height 22
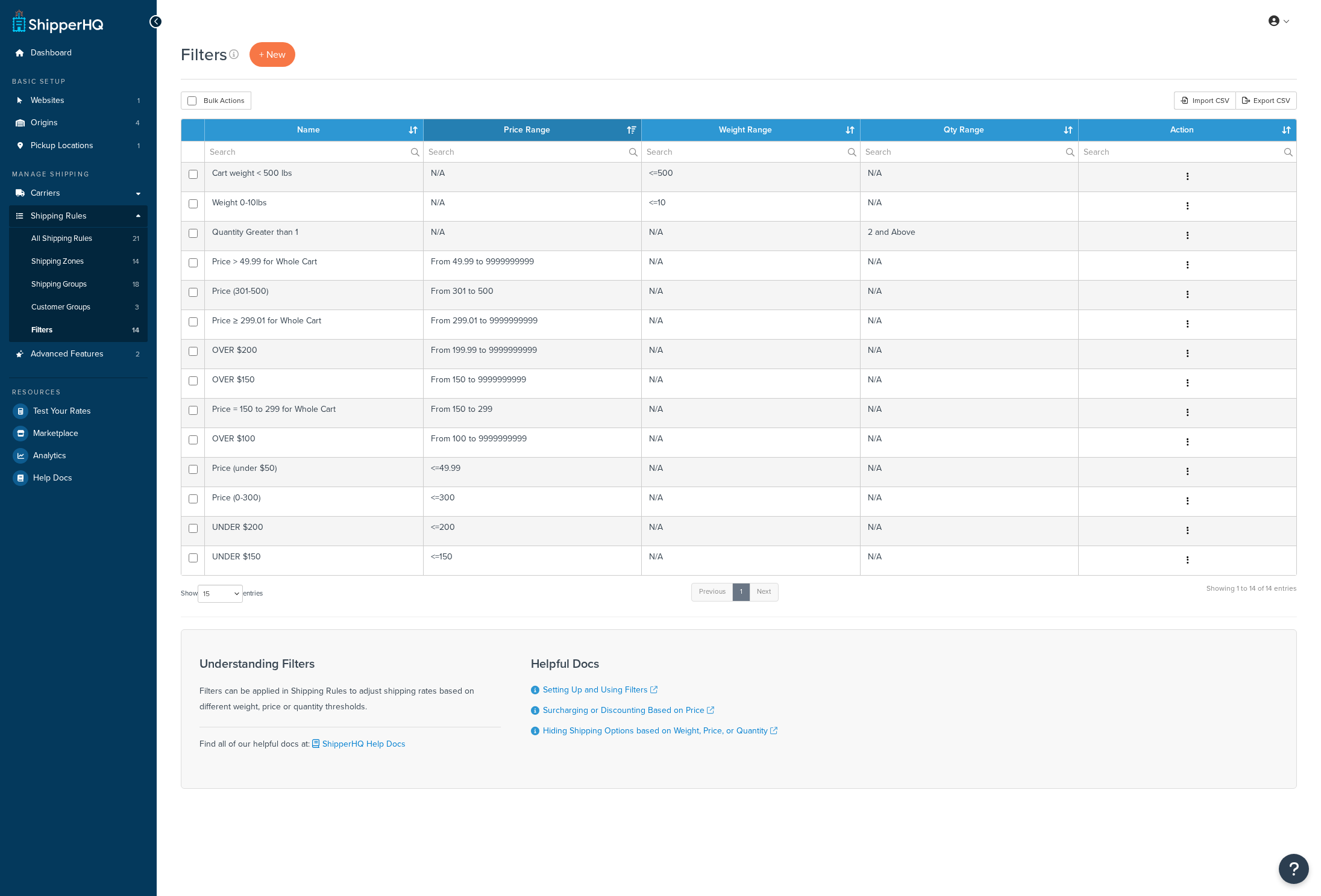
select select "15"
click at [71, 194] on link "Carriers" at bounding box center [78, 193] width 139 height 22
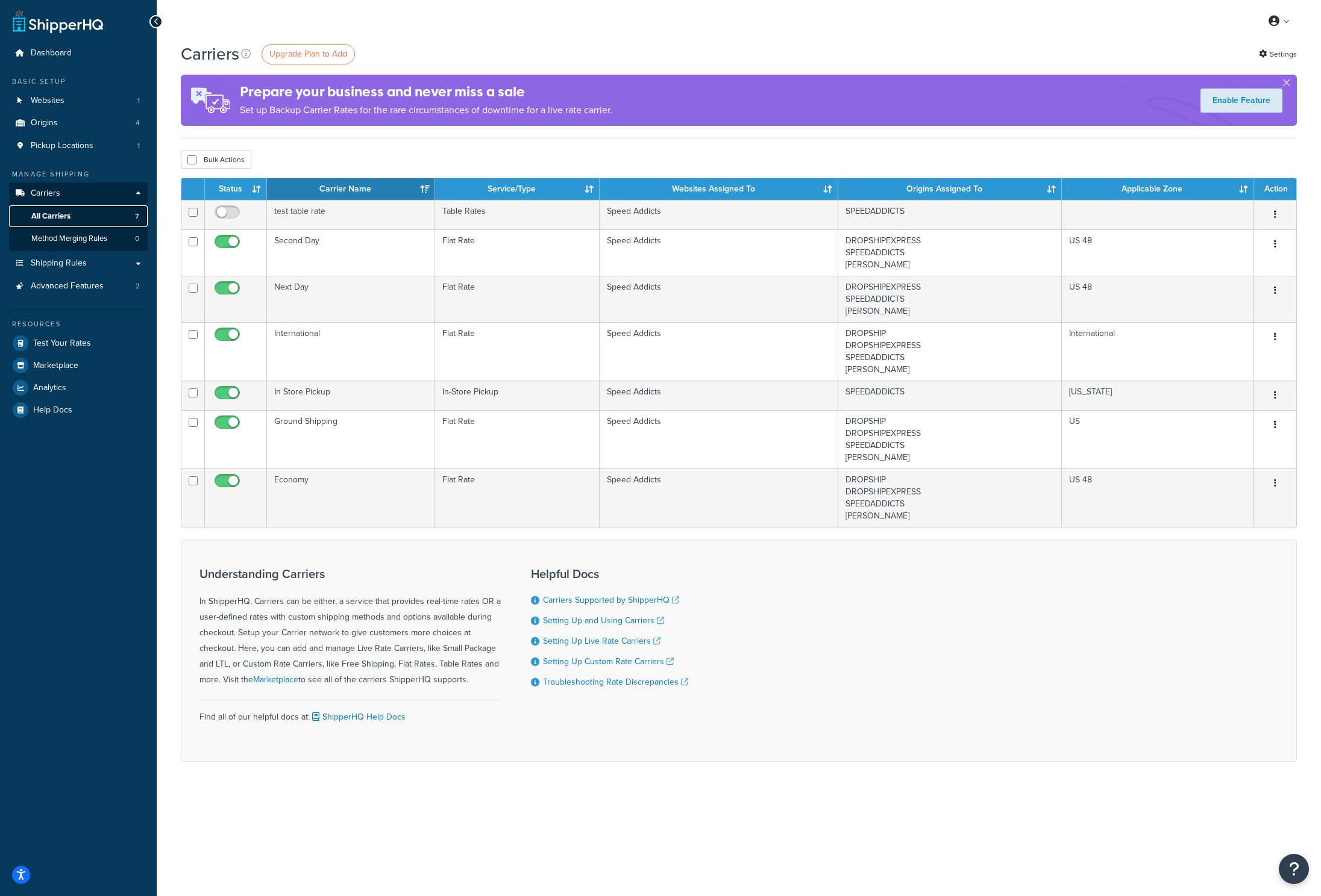
click at [82, 215] on link "All Carriers 7" at bounding box center [78, 216] width 139 height 22
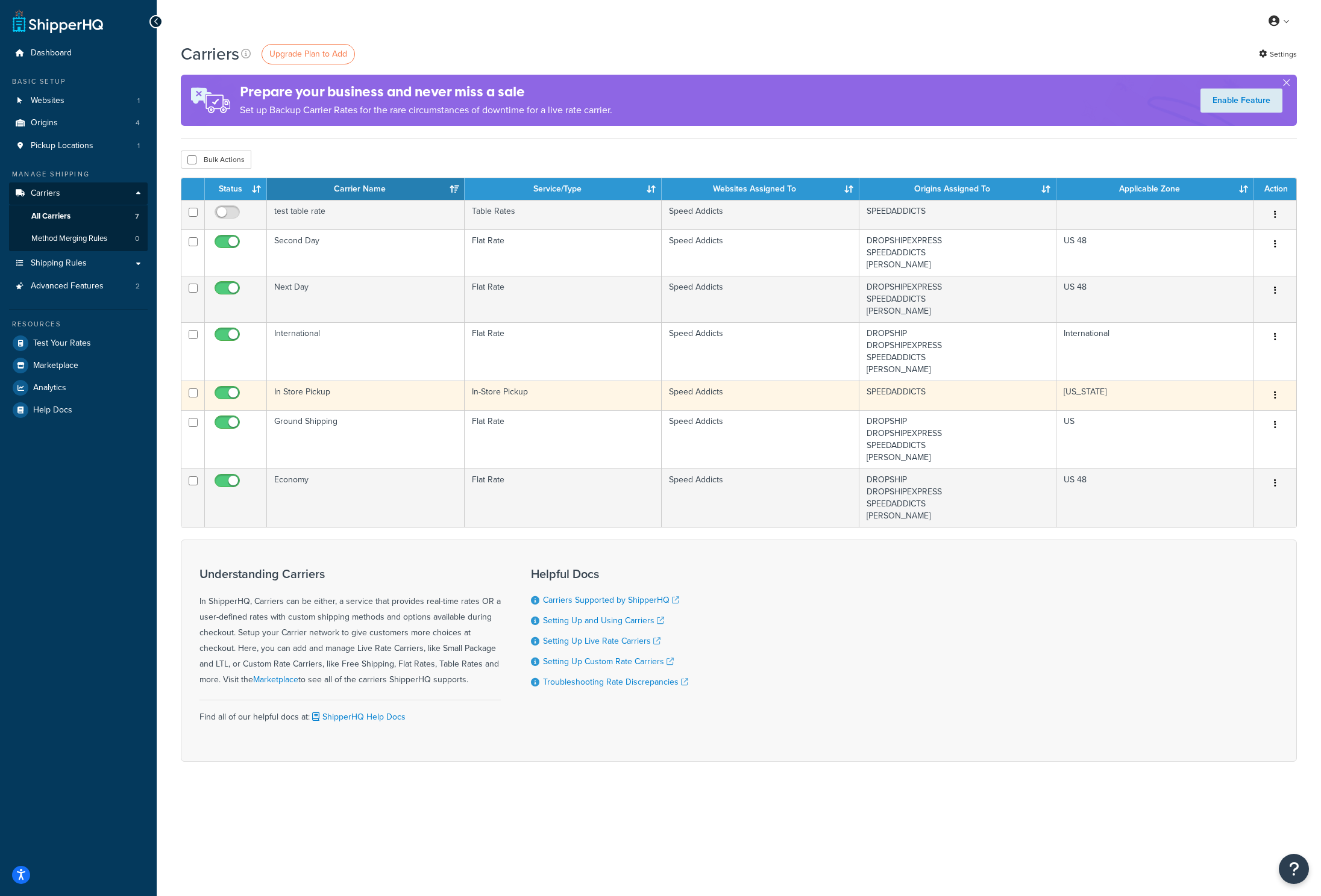
click at [340, 394] on td "In Store Pickup" at bounding box center [366, 395] width 198 height 29
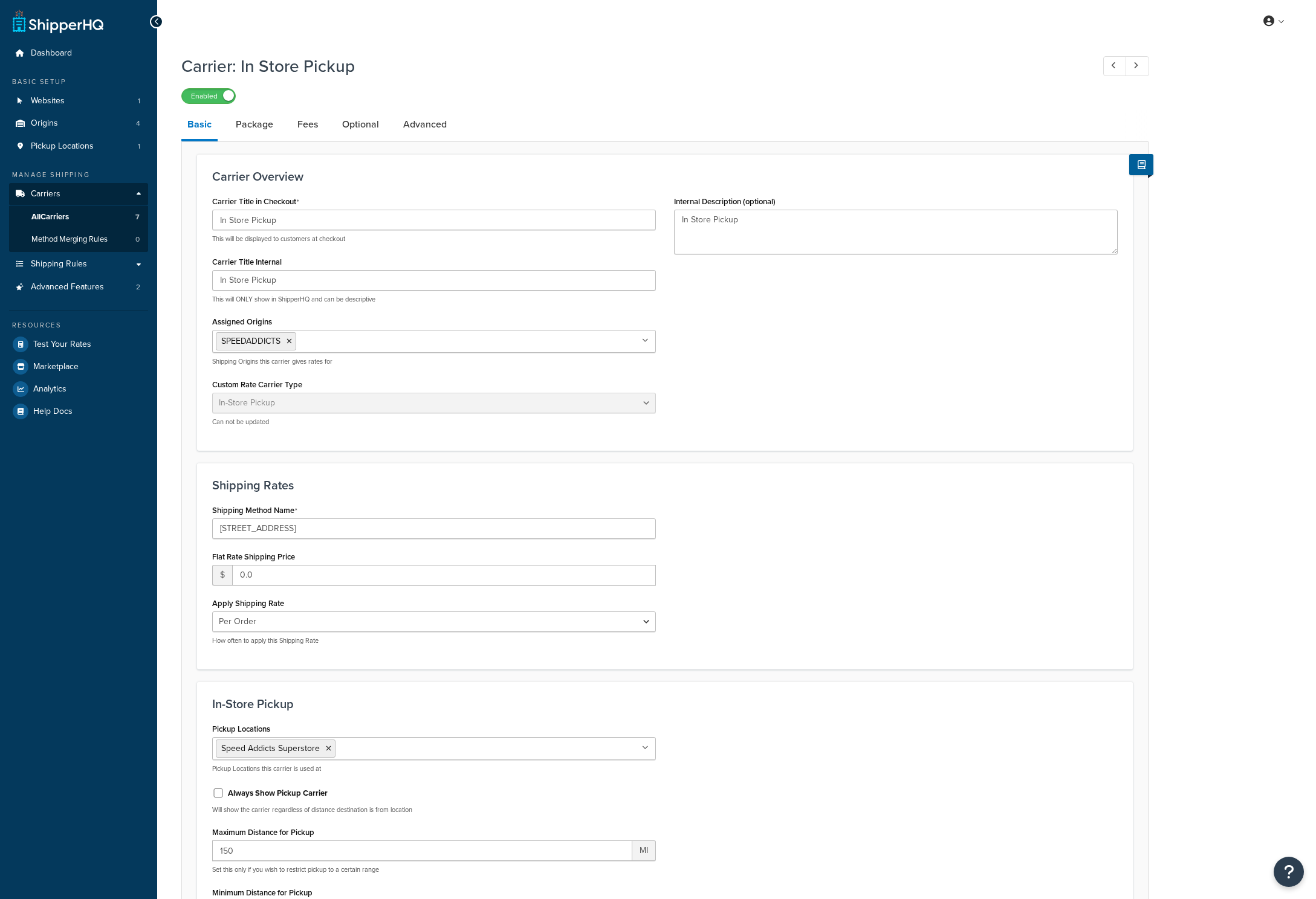
select select "pickup"
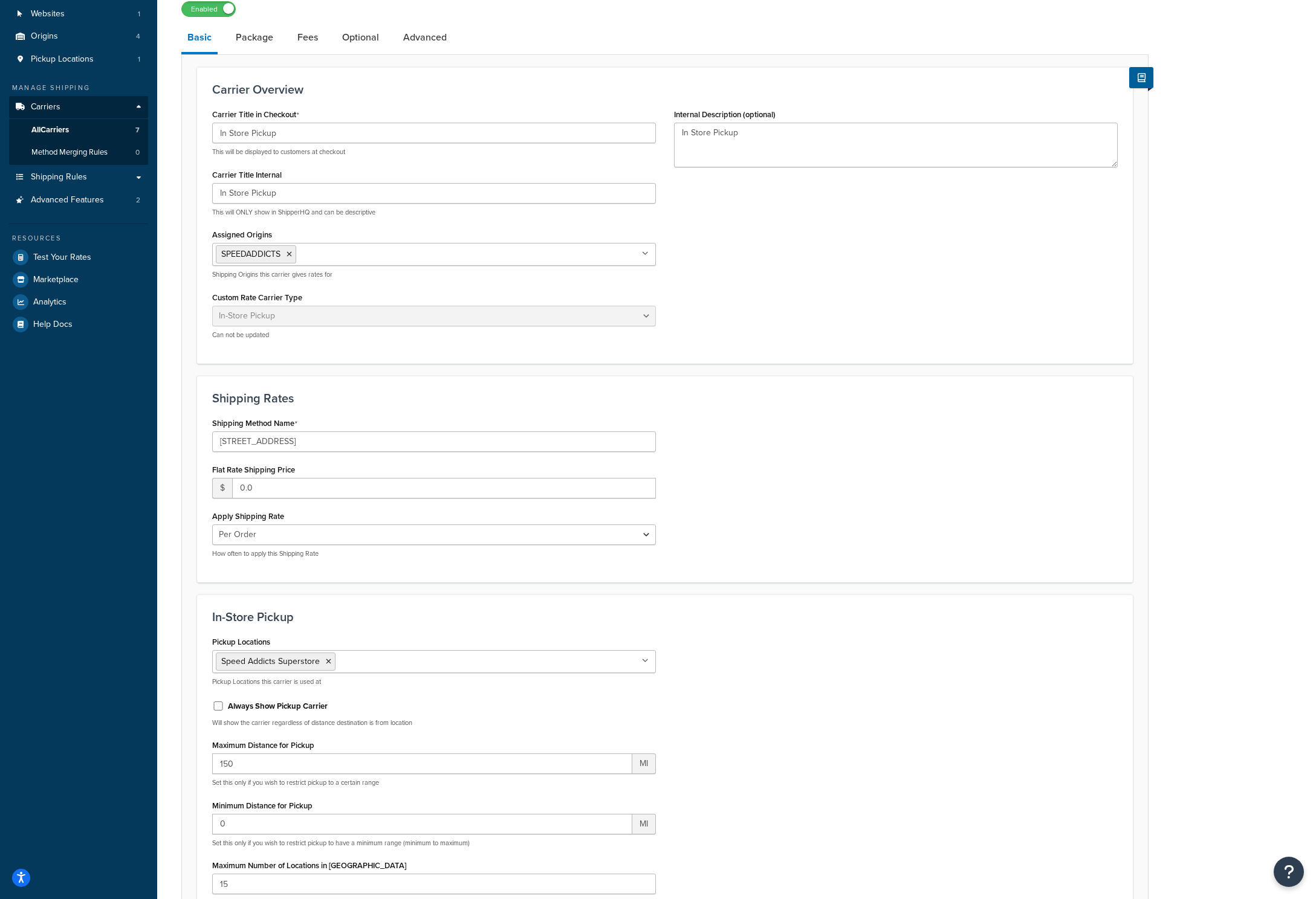
scroll to position [159, 0]
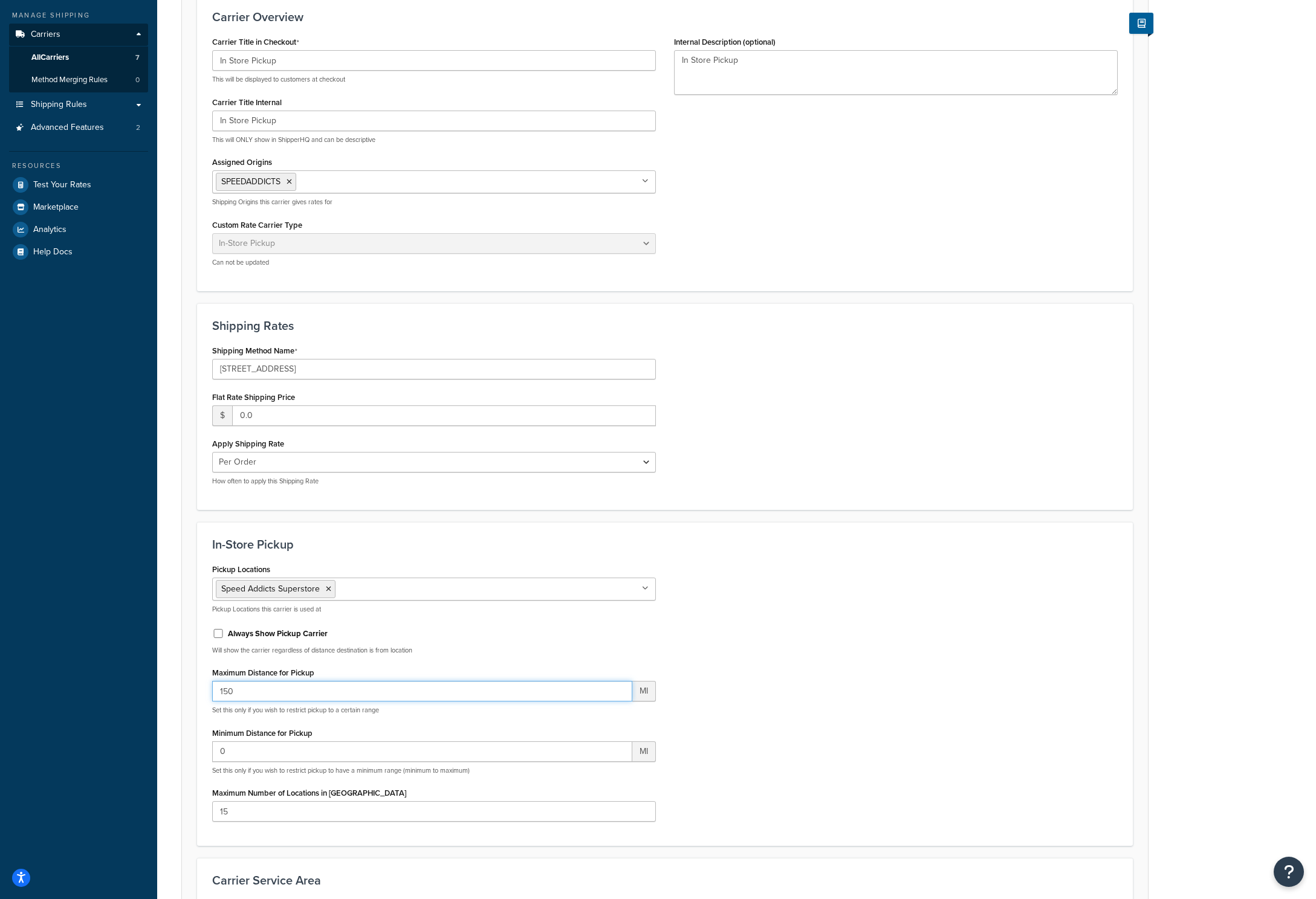
drag, startPoint x: 288, startPoint y: 697, endPoint x: 80, endPoint y: 702, distance: 208.1
click at [80, 702] on div "Dashboard Basic Setup Websites 1 Origins 4 Pickup Locations 1 Manage Shipping C…" at bounding box center [658, 467] width 1316 height 1255
type input "1"
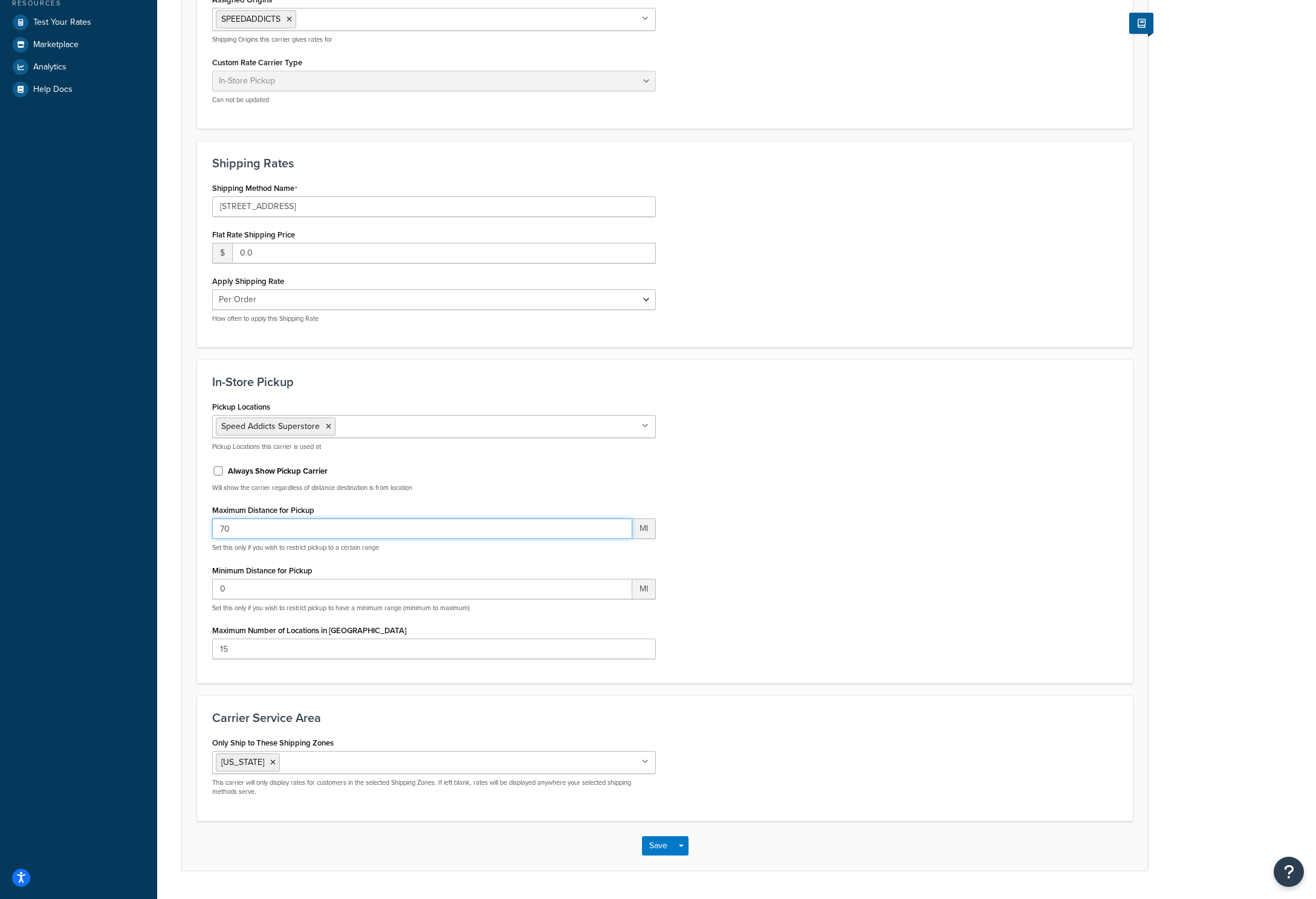
scroll to position [355, 0]
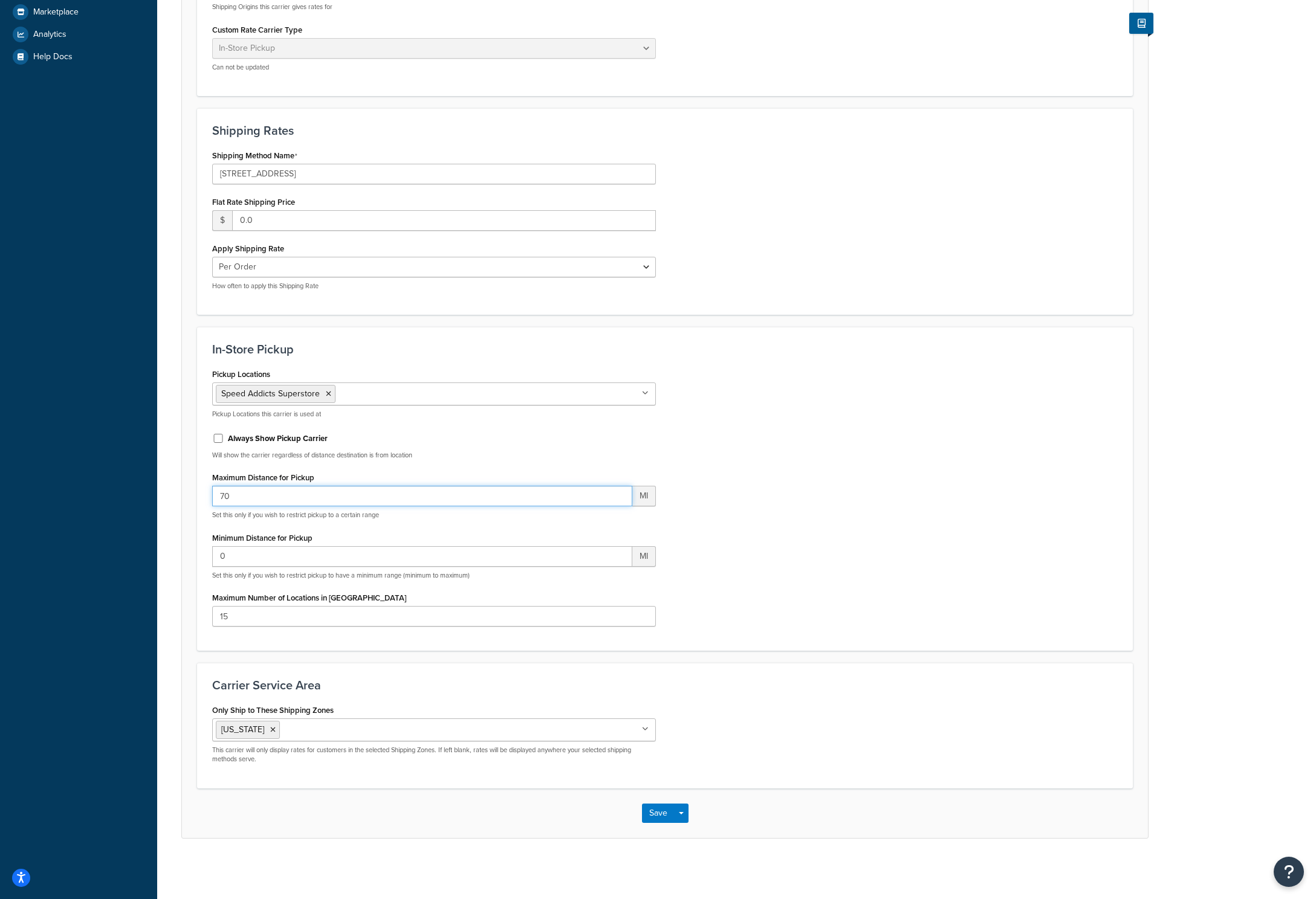
drag, startPoint x: 231, startPoint y: 503, endPoint x: 205, endPoint y: 496, distance: 26.9
click at [205, 496] on div "Pickup Locations Speed Addicts Superstore No results found Pickup Locations thi…" at bounding box center [433, 501] width 462 height 270
type input "65"
click at [650, 817] on button "Save" at bounding box center [658, 813] width 33 height 19
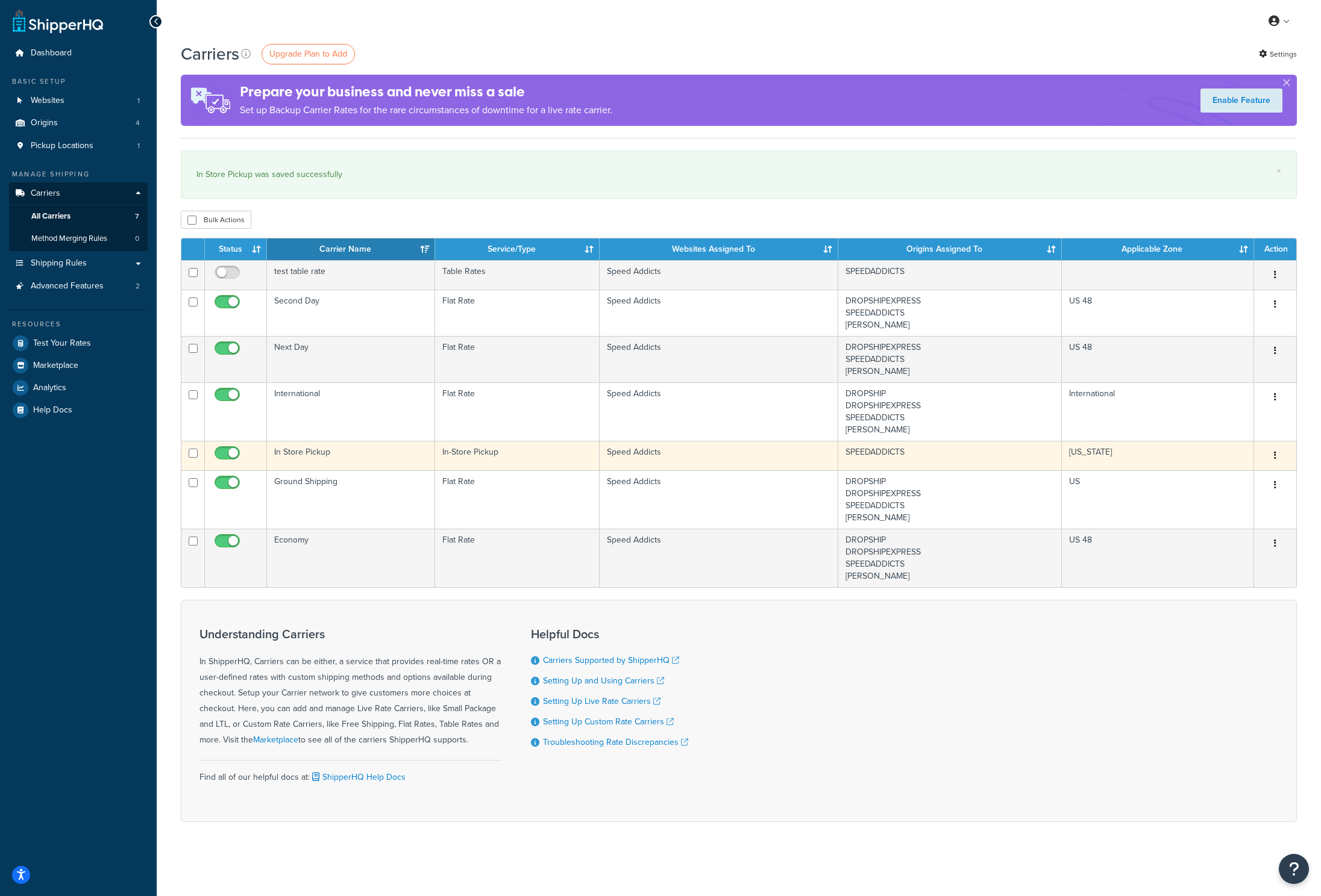
click at [345, 454] on td "In Store Pickup" at bounding box center [351, 455] width 168 height 29
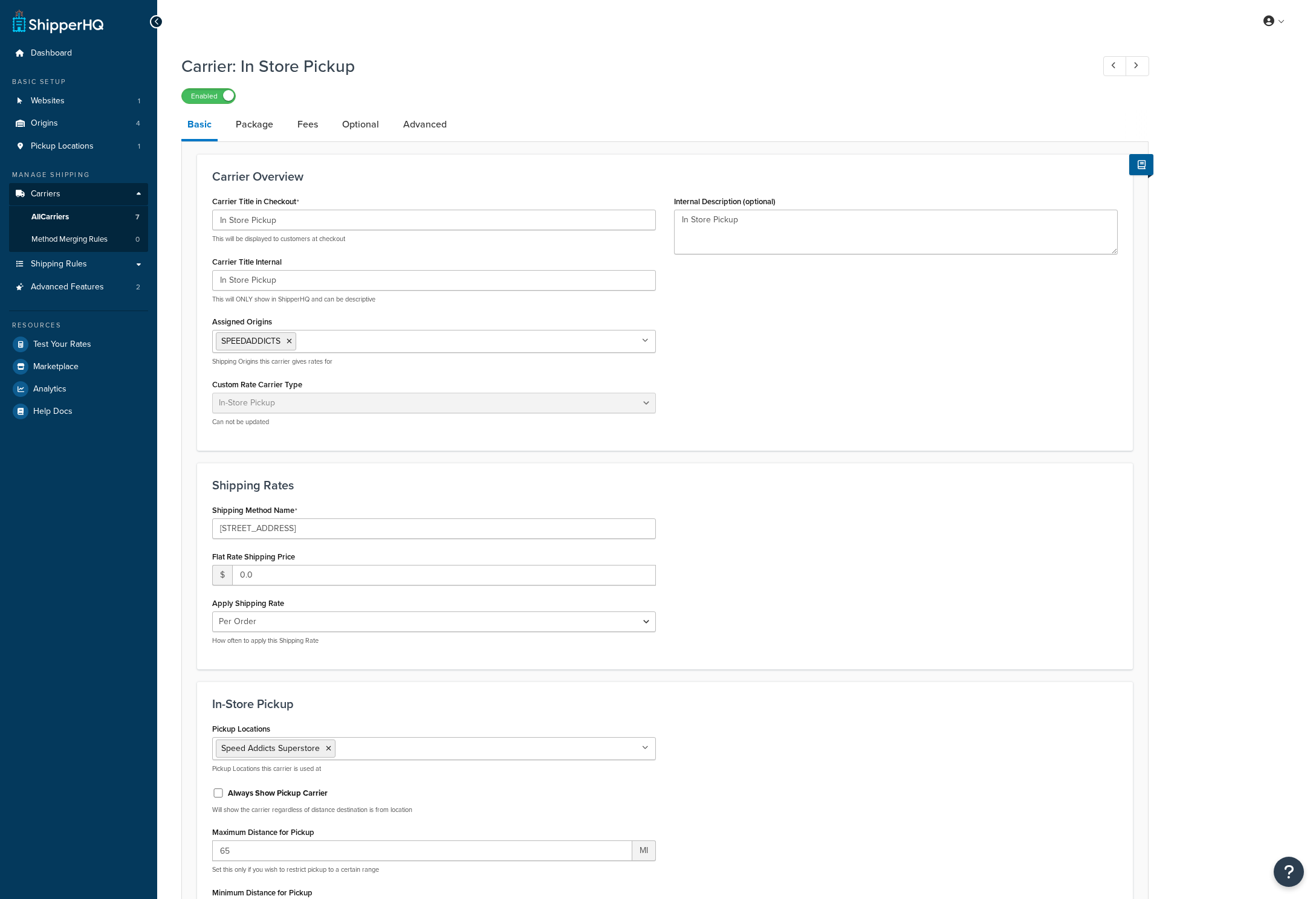
select select "pickup"
drag, startPoint x: 281, startPoint y: 222, endPoint x: 209, endPoint y: 216, distance: 72.2
click at [209, 216] on div "Carrier Title in Checkout In Store Pickup This will be displayed to customers a…" at bounding box center [433, 314] width 462 height 243
click at [291, 222] on input "In Store Pickup" at bounding box center [433, 220] width 443 height 21
drag, startPoint x: 291, startPoint y: 222, endPoint x: 207, endPoint y: 218, distance: 84.1
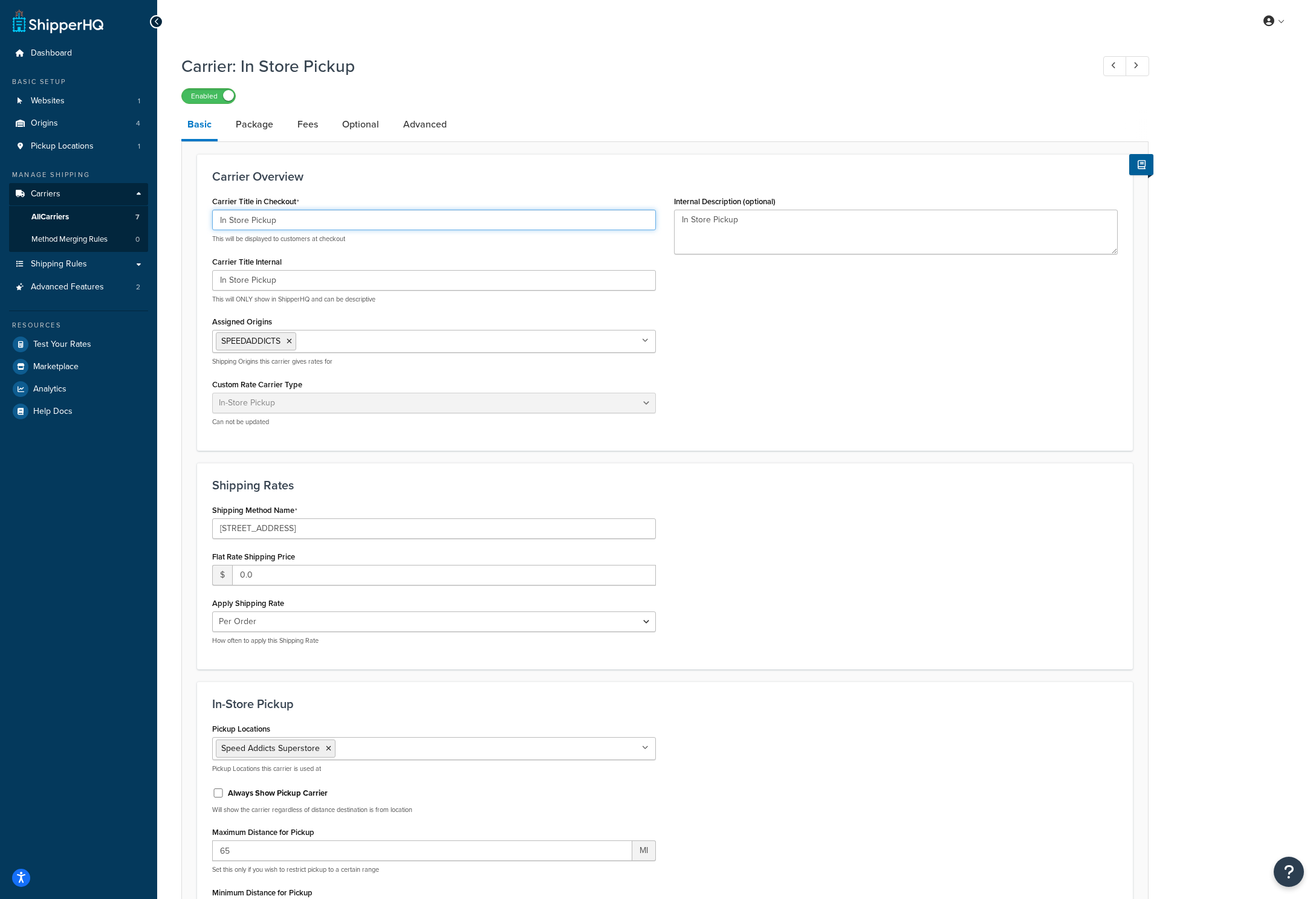
click at [207, 218] on div "Carrier Title in Checkout In Store Pickup This will be displayed to customers a…" at bounding box center [433, 314] width 462 height 243
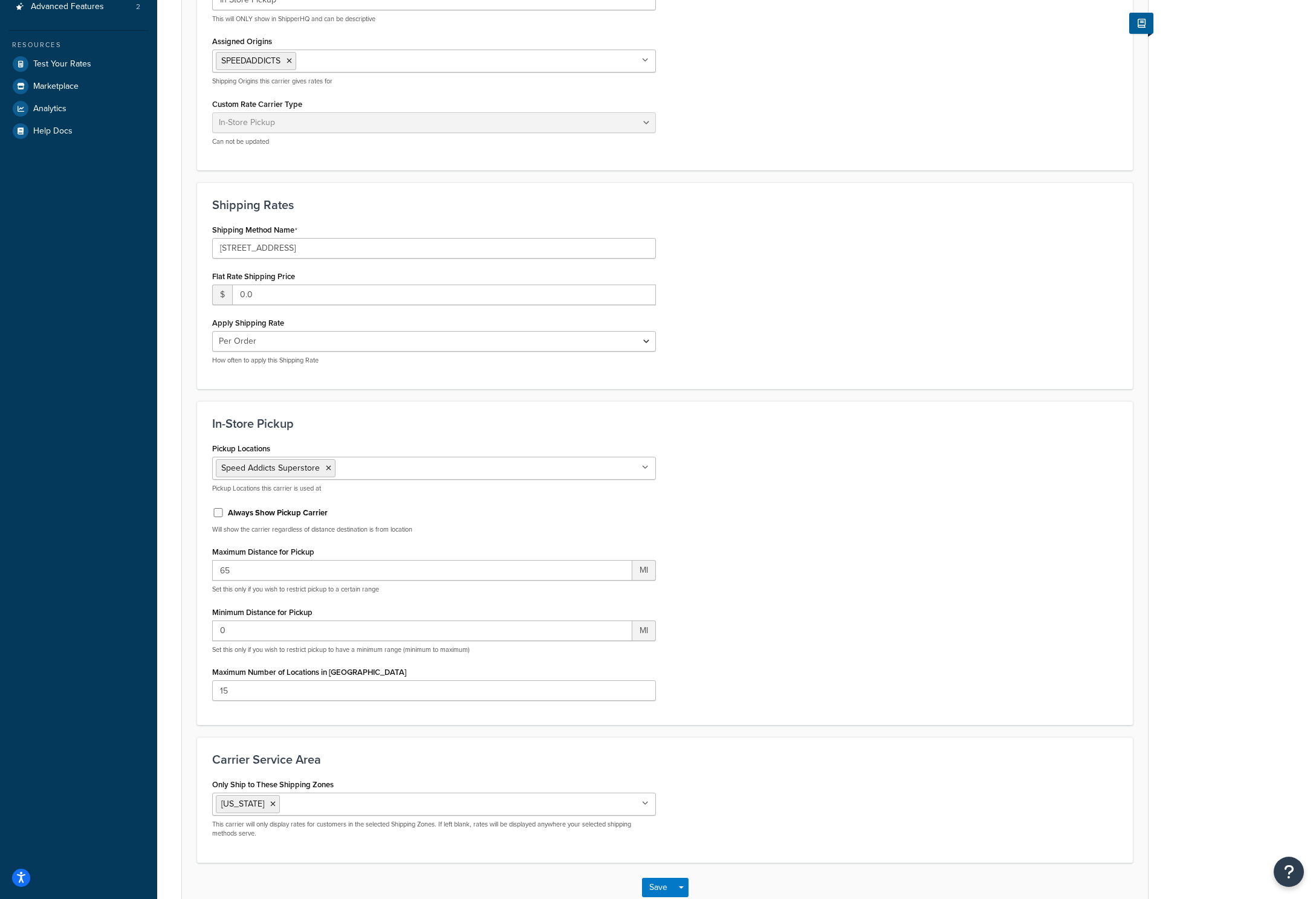
scroll to position [290, 0]
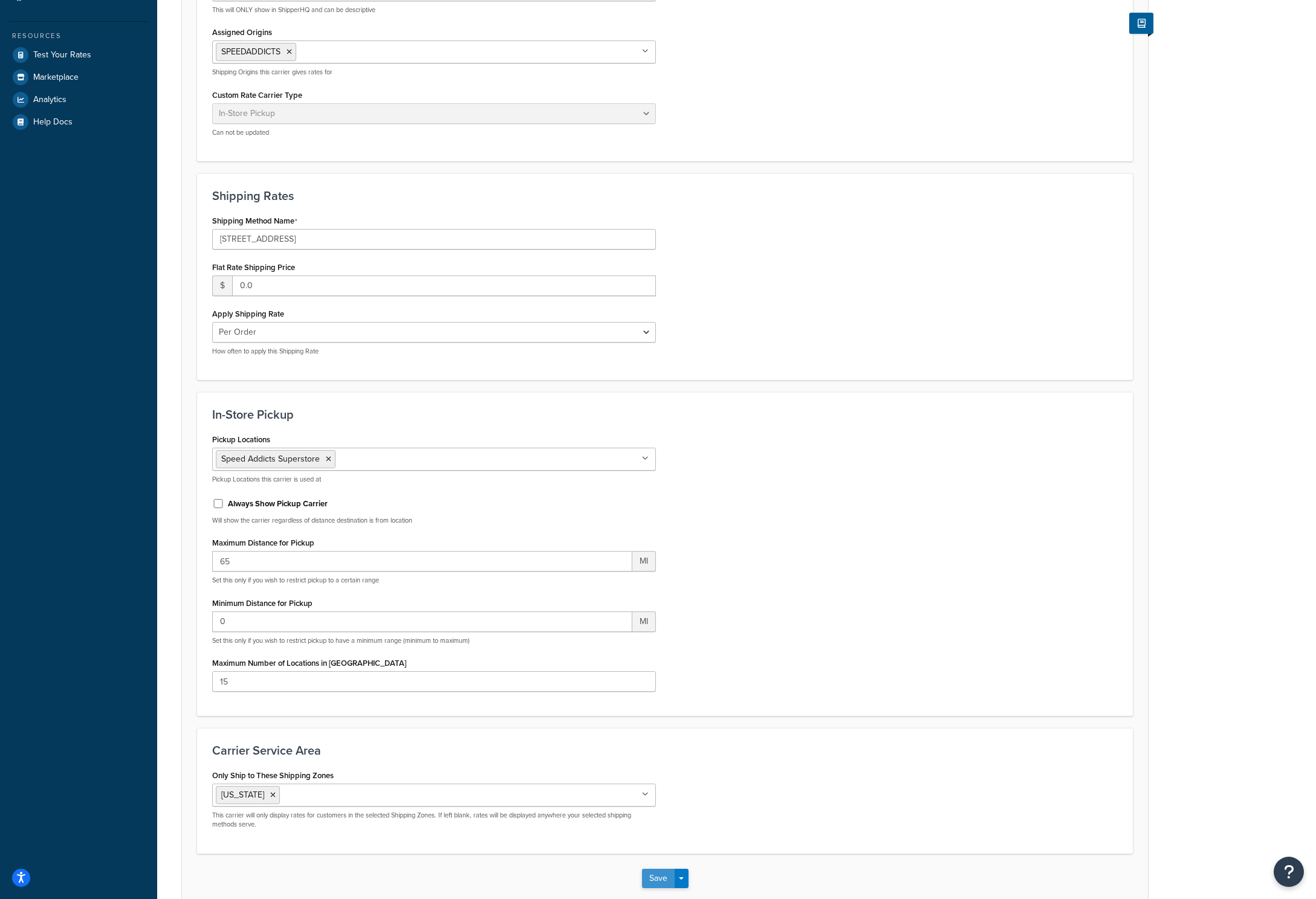
type input "Collect In Store"
click at [659, 881] on button "Save" at bounding box center [658, 878] width 33 height 19
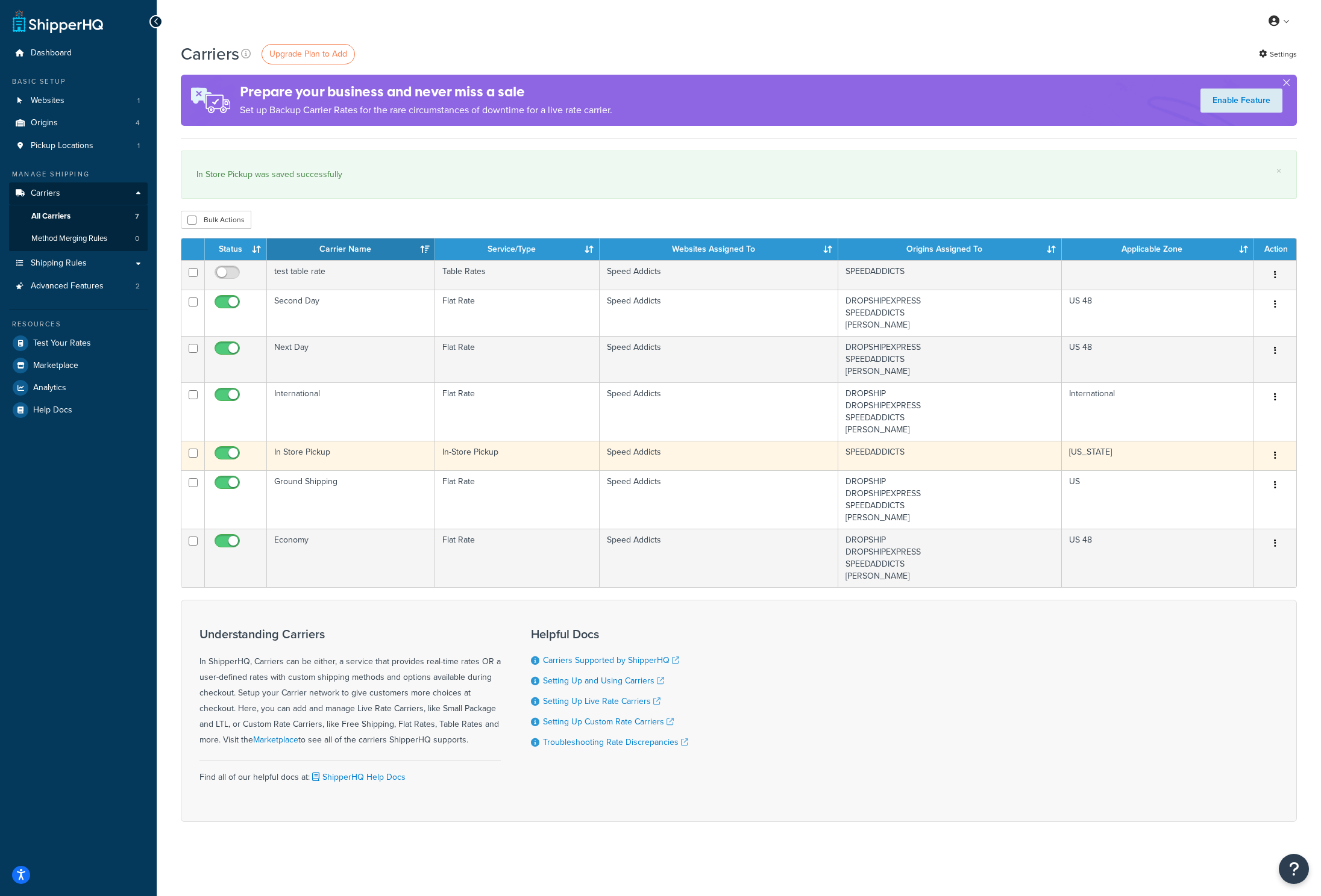
click at [391, 454] on td "In Store Pickup" at bounding box center [351, 455] width 168 height 29
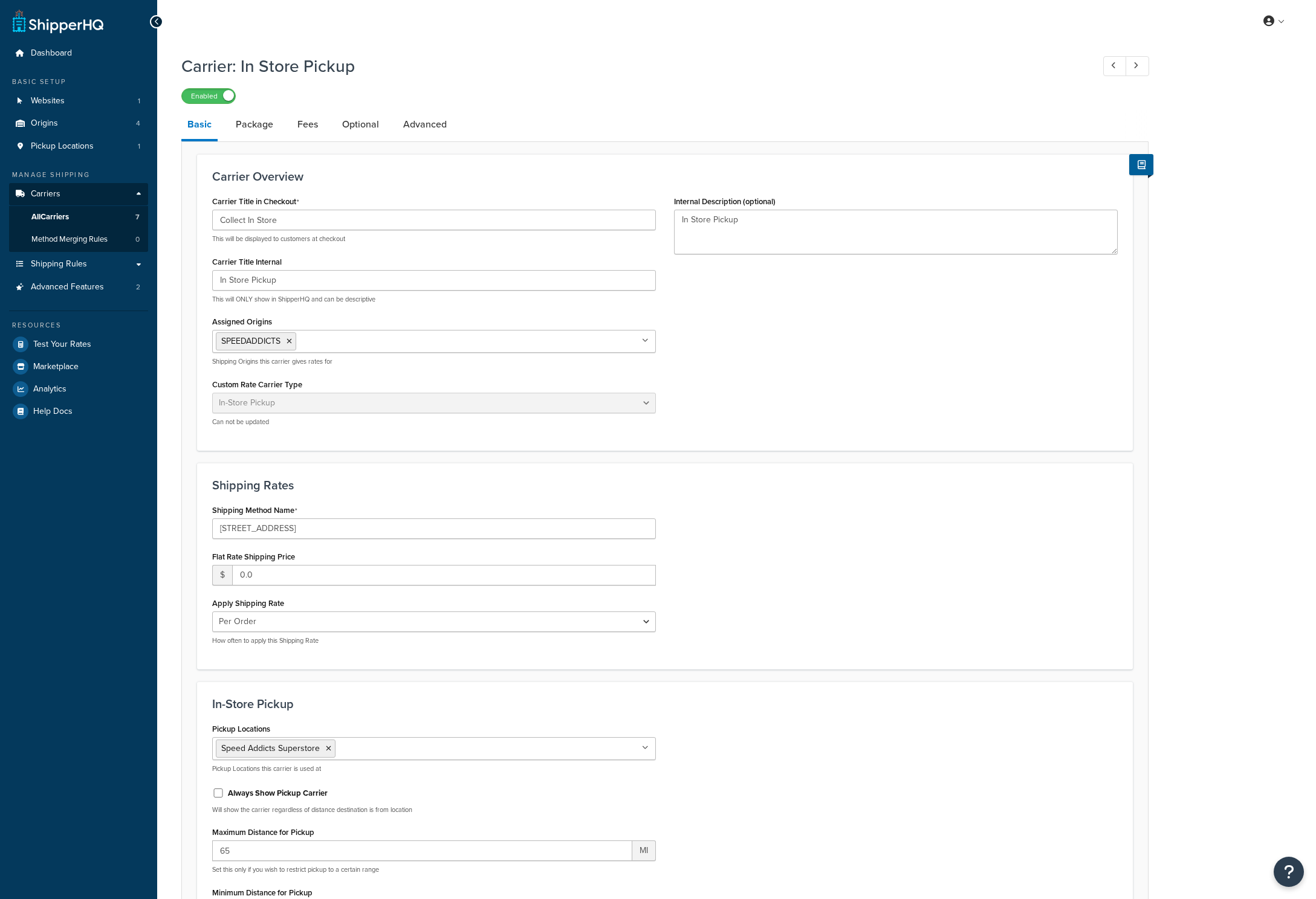
select select "pickup"
drag, startPoint x: 310, startPoint y: 280, endPoint x: 167, endPoint y: 269, distance: 143.4
click at [167, 269] on div "Carrier: In Store Pickup Enabled Basic Package Fees Optional Advanced Carrier O…" at bounding box center [736, 636] width 1159 height 1175
drag, startPoint x: 311, startPoint y: 224, endPoint x: 150, endPoint y: 211, distance: 161.5
click at [150, 211] on div "Dashboard Basic Setup Websites 1 Origins 4 Pickup Locations 1 Manage Shipping C…" at bounding box center [658, 627] width 1316 height 1255
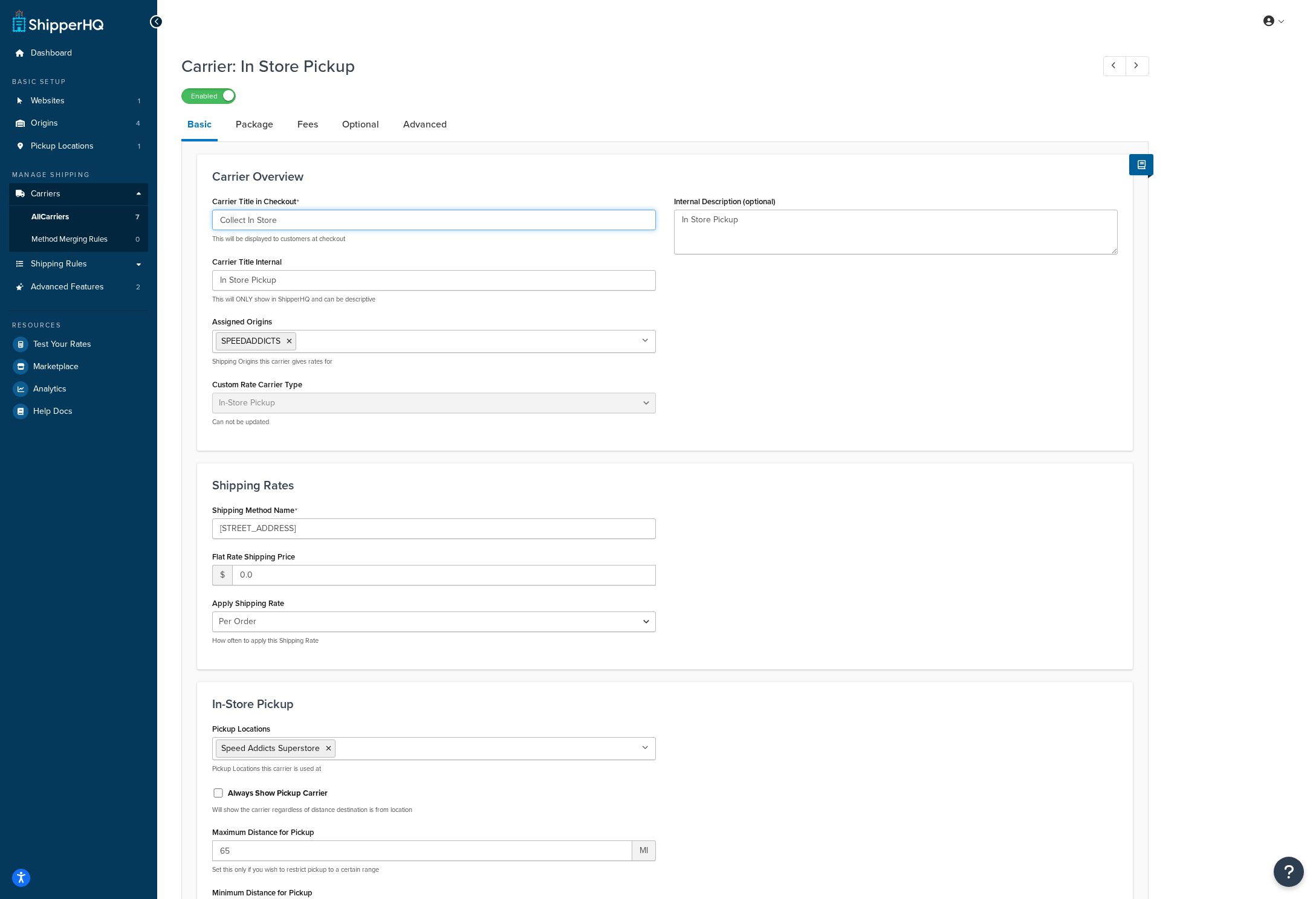
paste input "In Store Pickup"
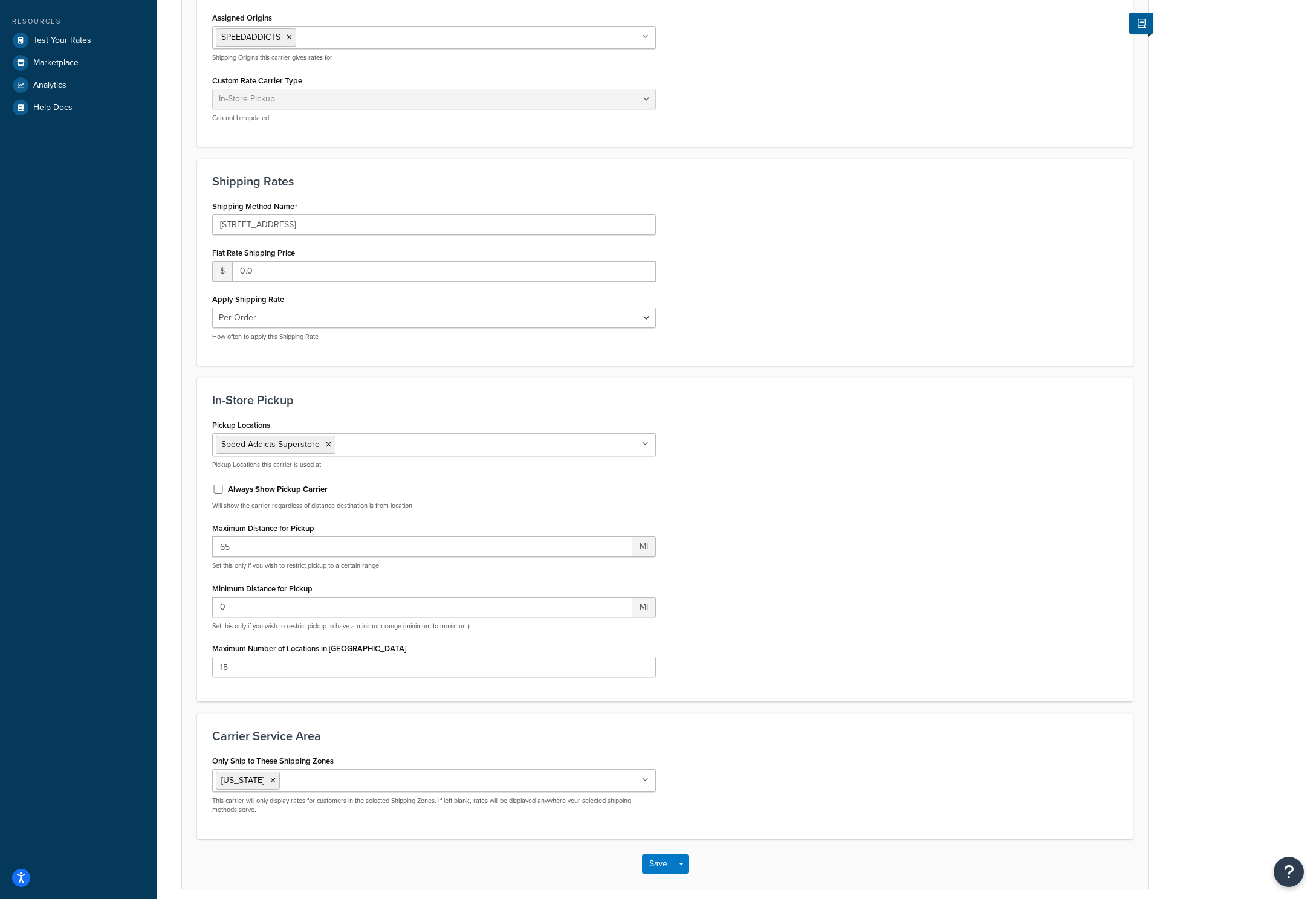
scroll to position [355, 0]
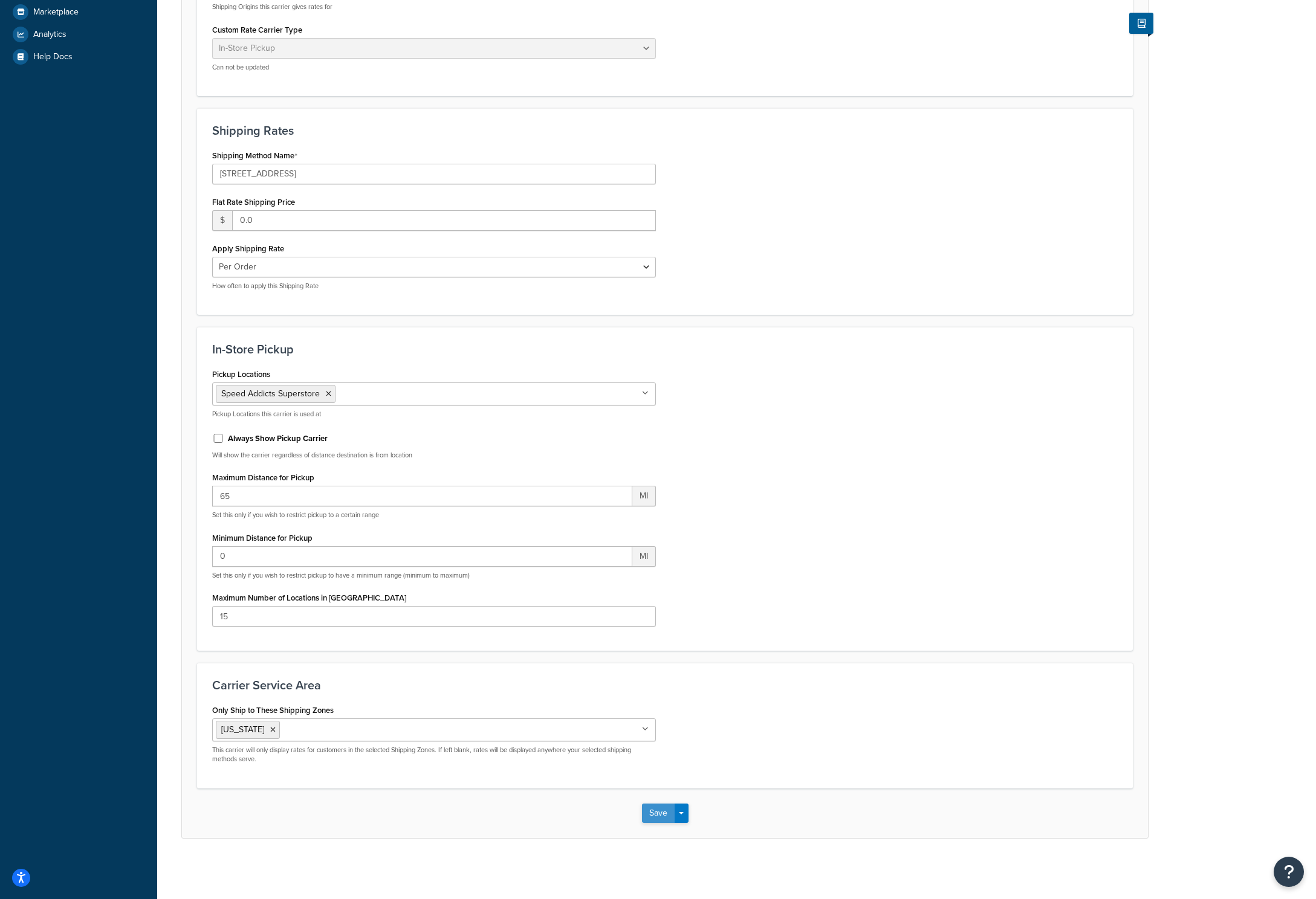
type input "In Store Pickup"
click at [654, 816] on button "Save" at bounding box center [658, 813] width 33 height 19
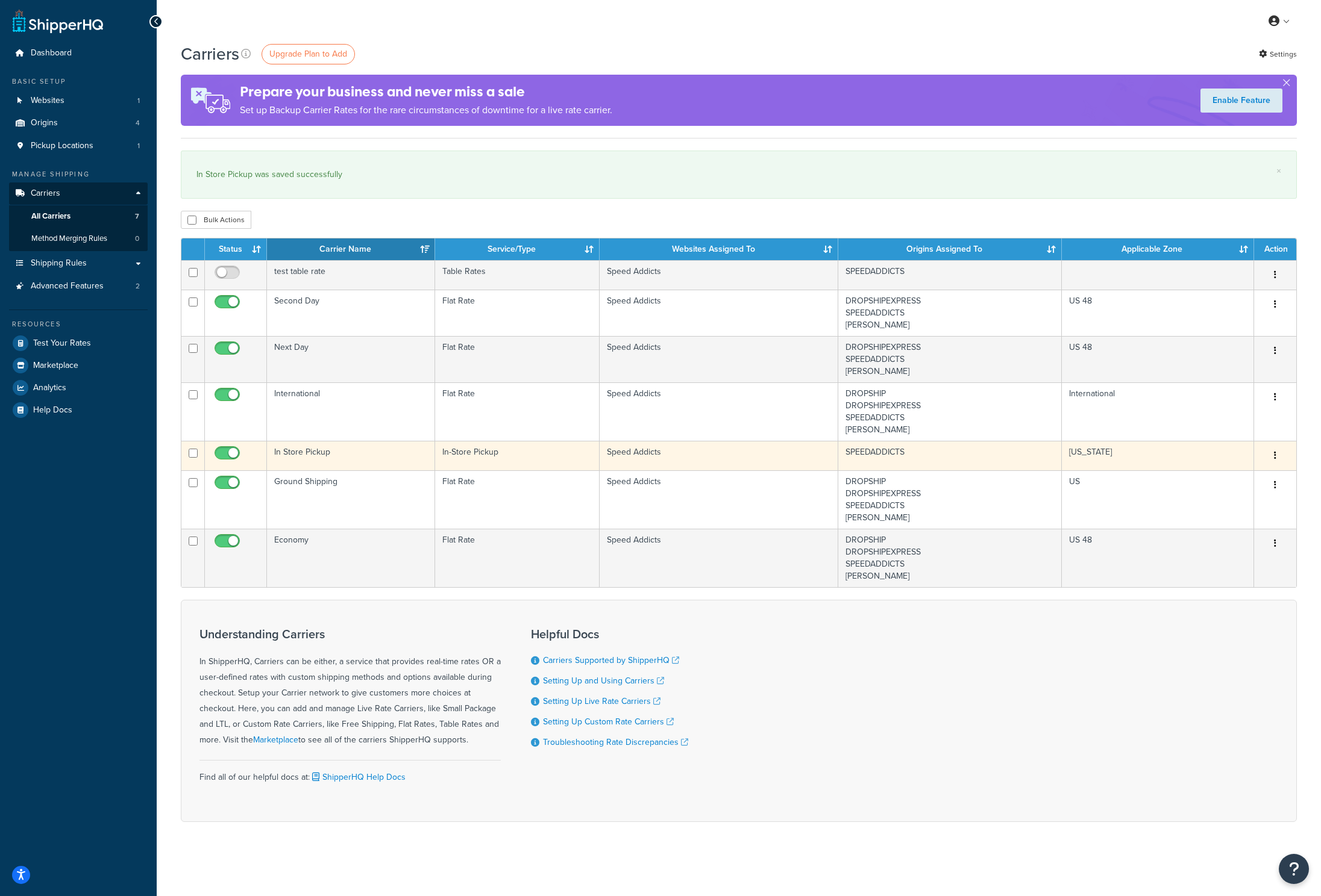
click at [320, 457] on td "In Store Pickup" at bounding box center [351, 455] width 168 height 29
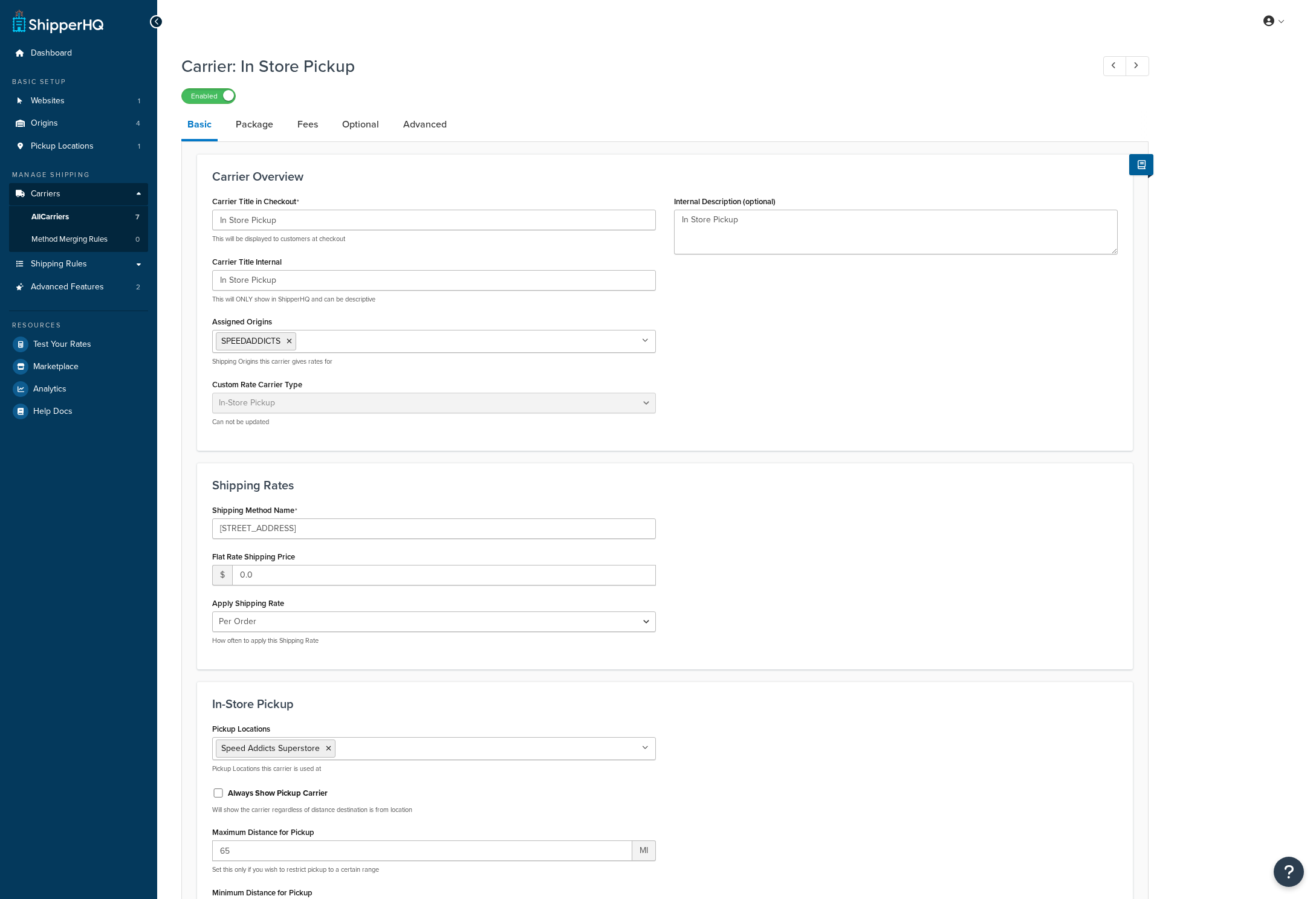
select select "pickup"
click at [124, 129] on link "Origins 4" at bounding box center [78, 124] width 139 height 23
